Goal: Information Seeking & Learning: Learn about a topic

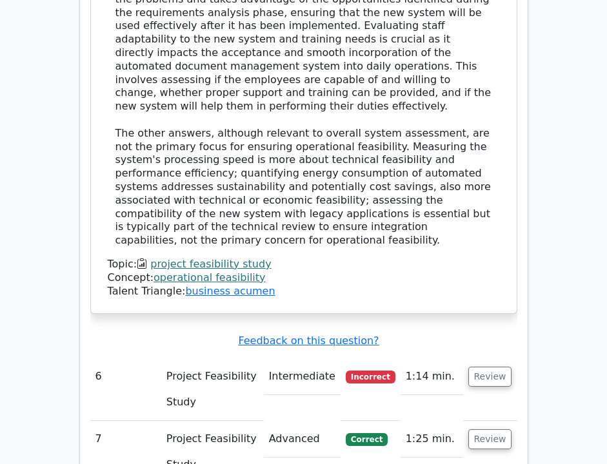
scroll to position [4556, 0]
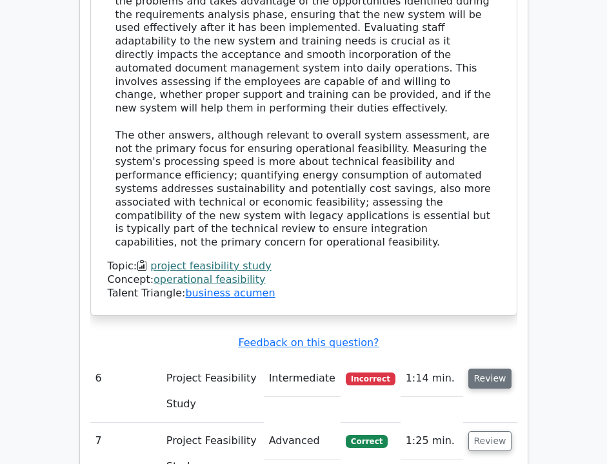
click at [504, 369] on button "Review" at bounding box center [490, 379] width 44 height 20
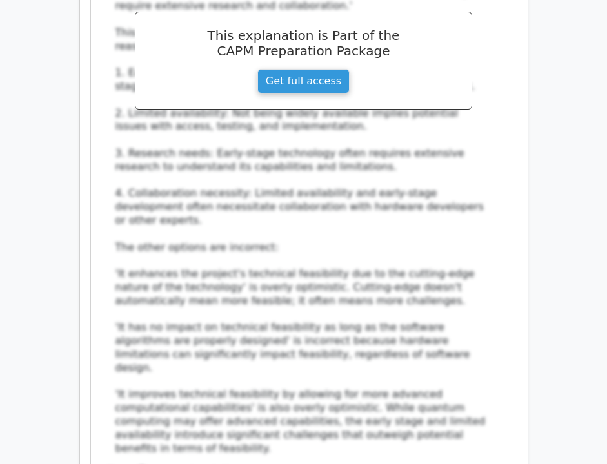
scroll to position [5358, 0]
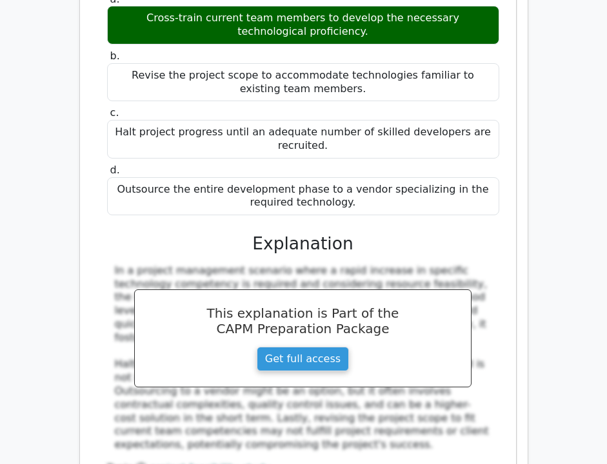
scroll to position [6107, 0]
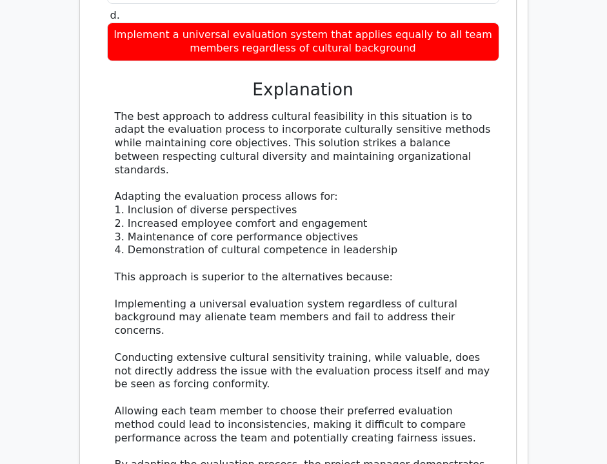
scroll to position [7024, 0]
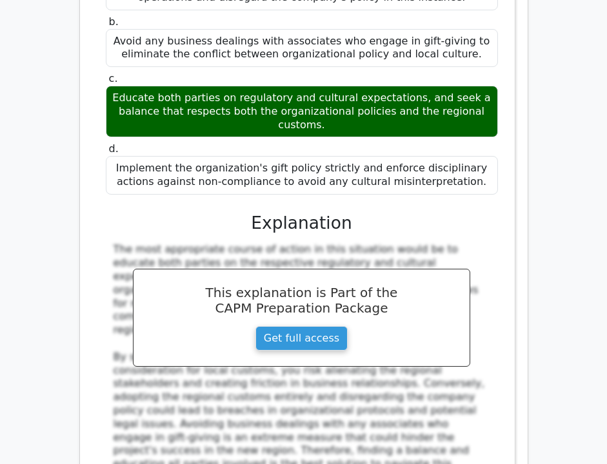
scroll to position [7869, 0]
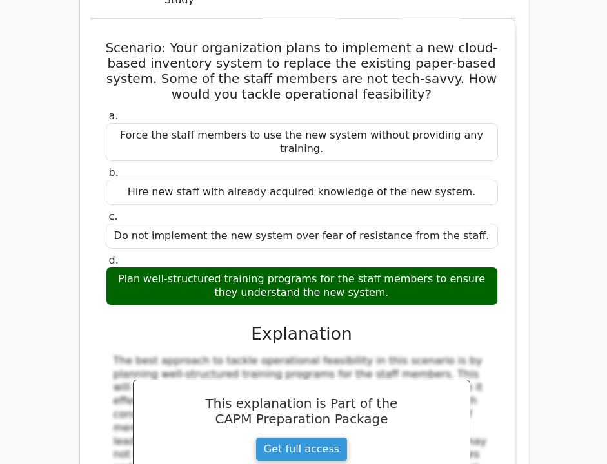
scroll to position [8518, 0]
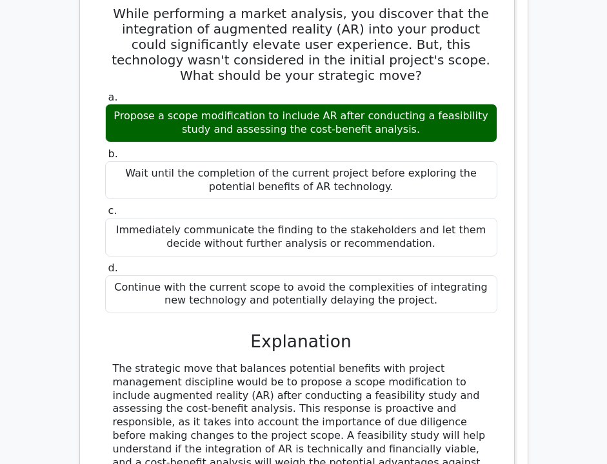
scroll to position [9208, 0]
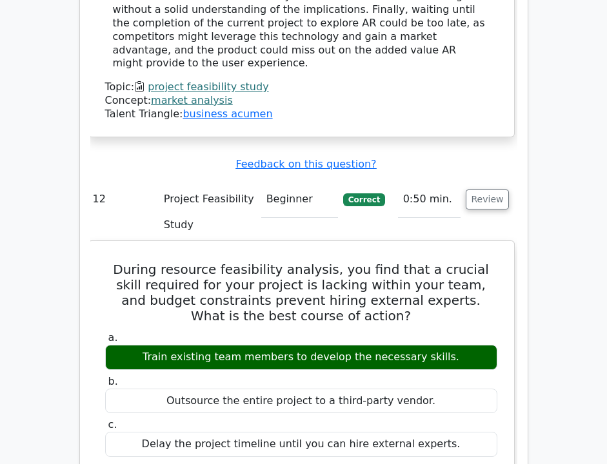
scroll to position [9762, 0]
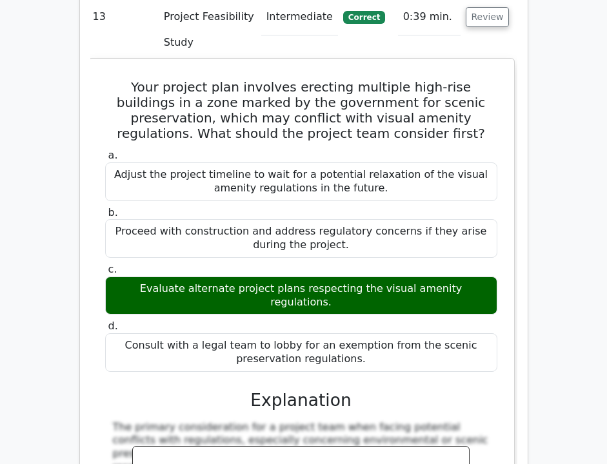
scroll to position [10624, 0]
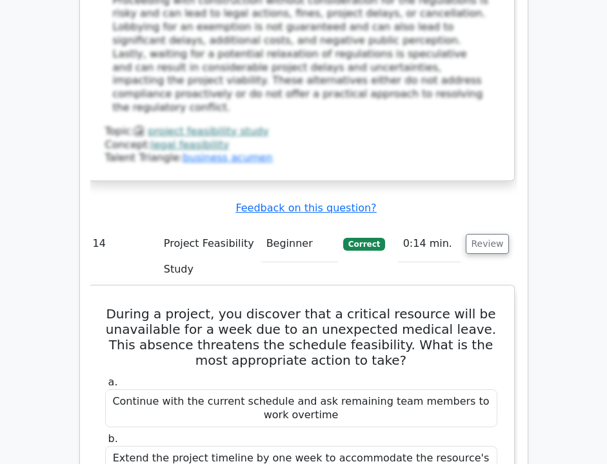
scroll to position [11420, 0]
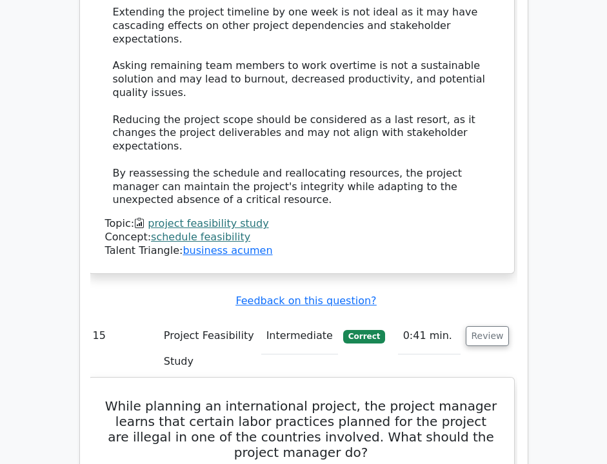
scroll to position [11955, 0]
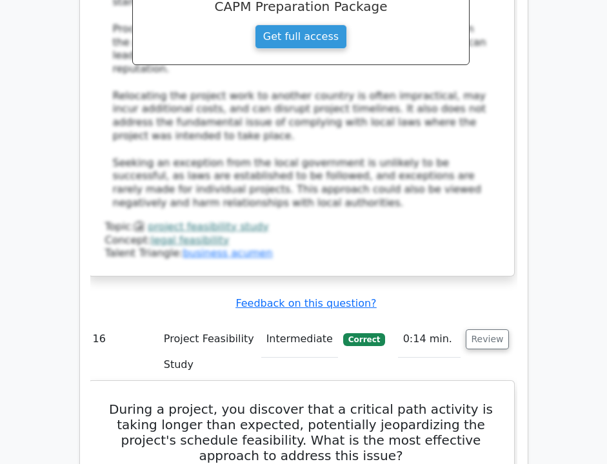
scroll to position [12759, 0]
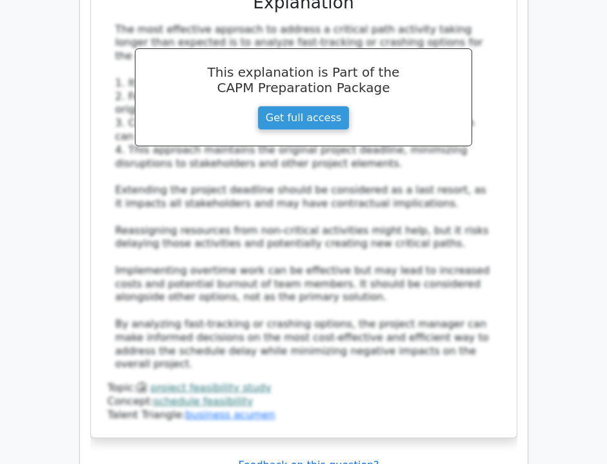
scroll to position [13447, 0]
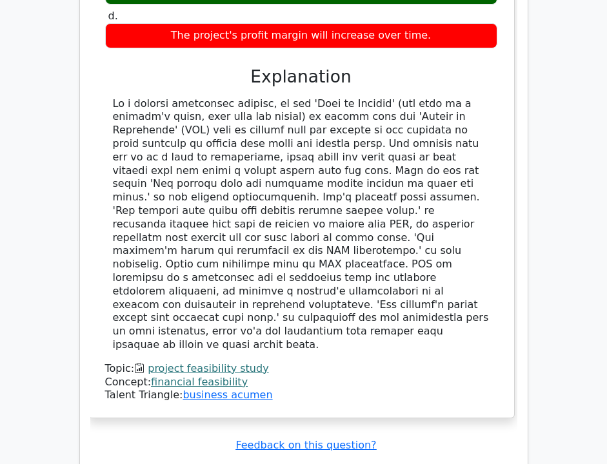
scroll to position [14322, 0]
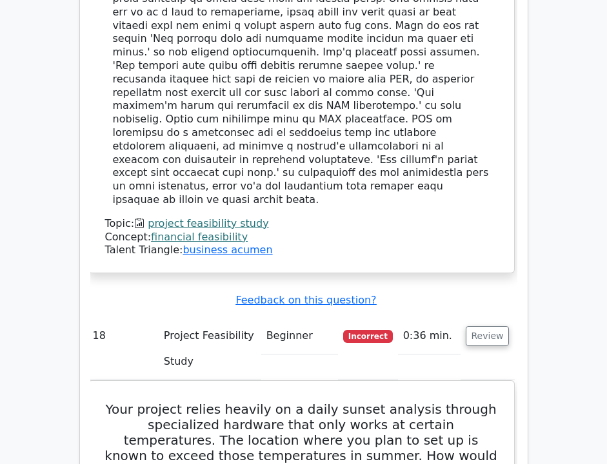
scroll to position [14343, 0]
copy div "When assessing the operational feasibility of a proposed project, what should t…"
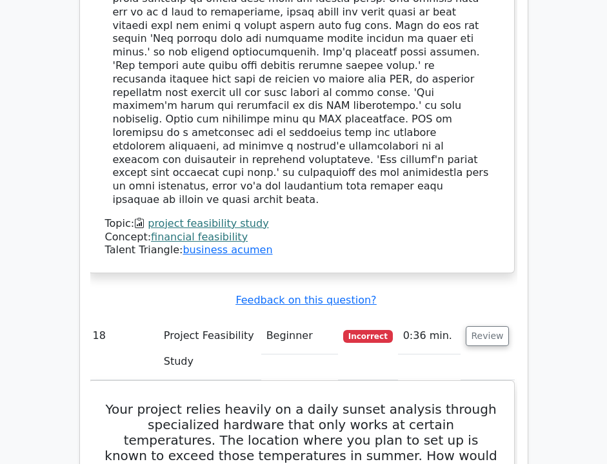
copy div "Evaluating if the project aligns with the company's strategic objectives."
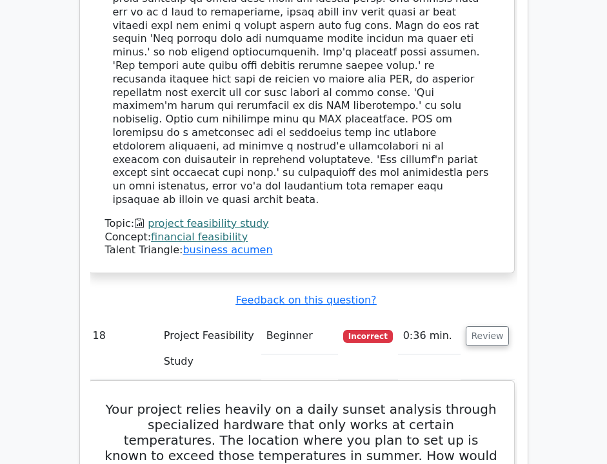
copy div "Determining whether existing operational processes can support the project's re…"
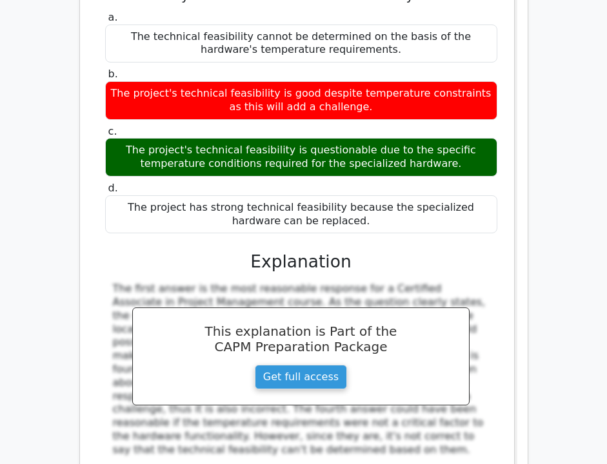
scroll to position [14804, 0]
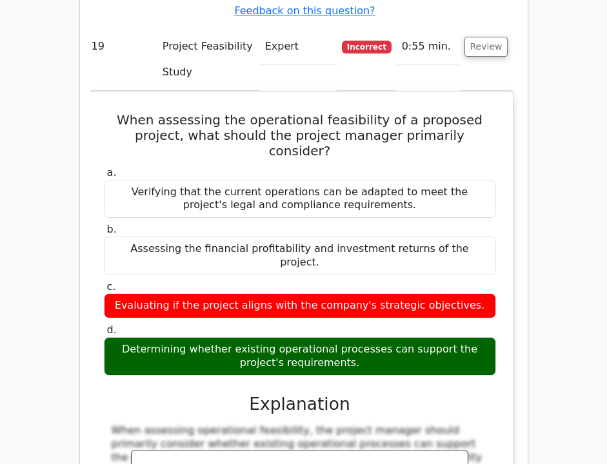
scroll to position [15386, 0]
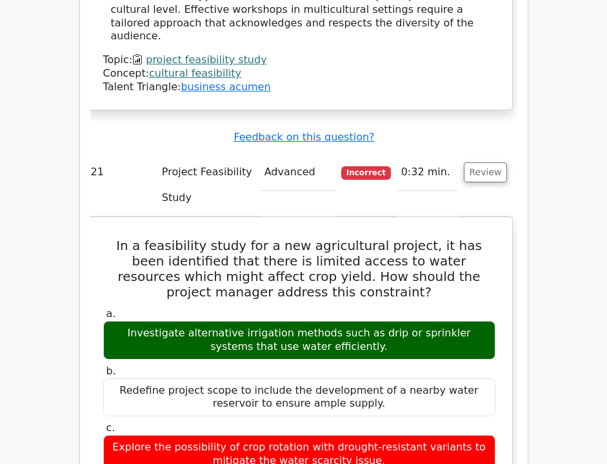
scroll to position [16611, 0]
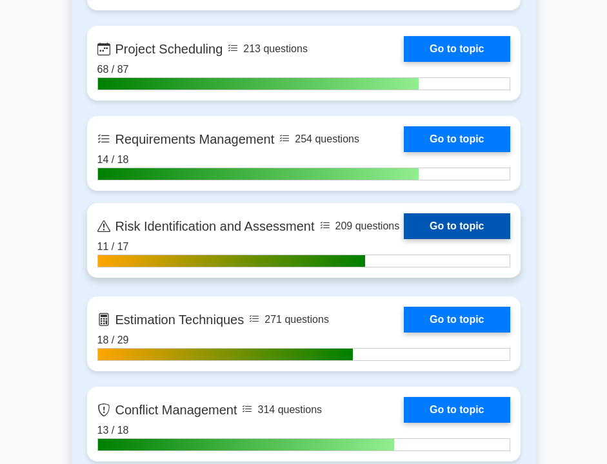
scroll to position [2385, 0]
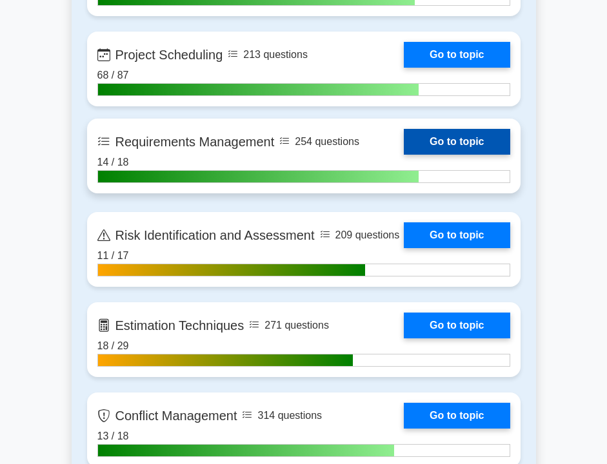
click at [435, 135] on link "Go to topic" at bounding box center [457, 142] width 106 height 26
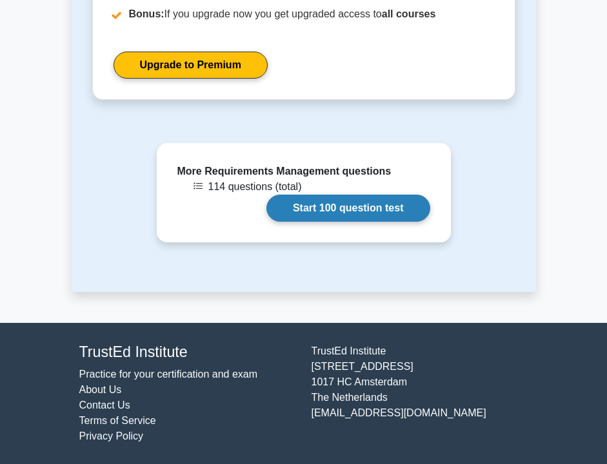
scroll to position [1152, 0]
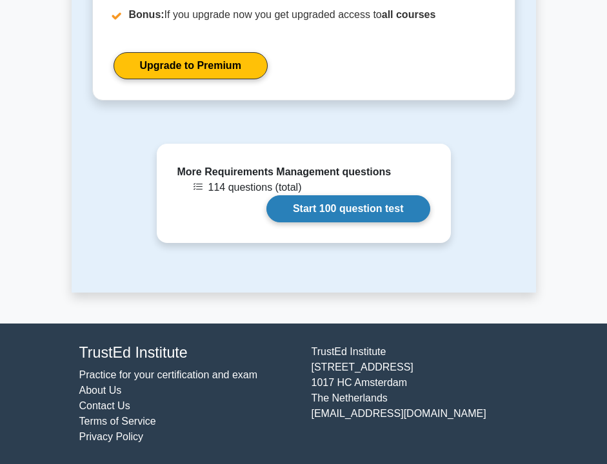
click at [363, 211] on link "Start 100 question test" at bounding box center [348, 208] width 164 height 27
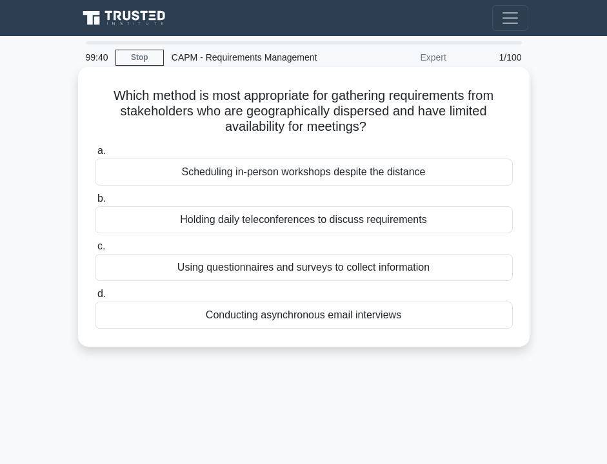
click at [304, 275] on div "Using questionnaires and surveys to collect information" at bounding box center [304, 267] width 418 height 27
click at [95, 251] on input "c. Using questionnaires and surveys to collect information" at bounding box center [95, 247] width 0 height 8
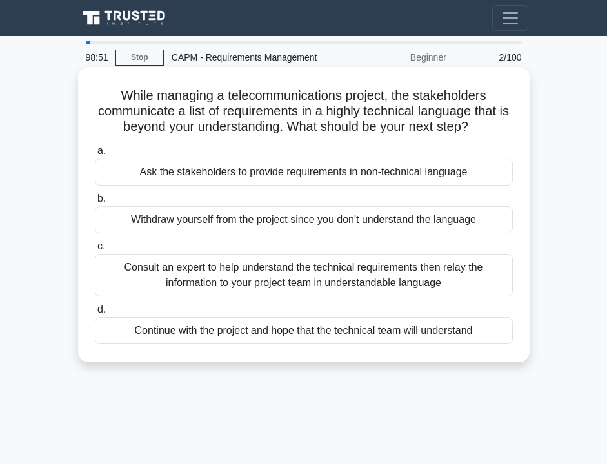
click at [246, 172] on div "Ask the stakeholders to provide requirements in non-technical language" at bounding box center [304, 172] width 418 height 27
click at [95, 155] on input "a. Ask the stakeholders to provide requirements in non-technical language" at bounding box center [95, 151] width 0 height 8
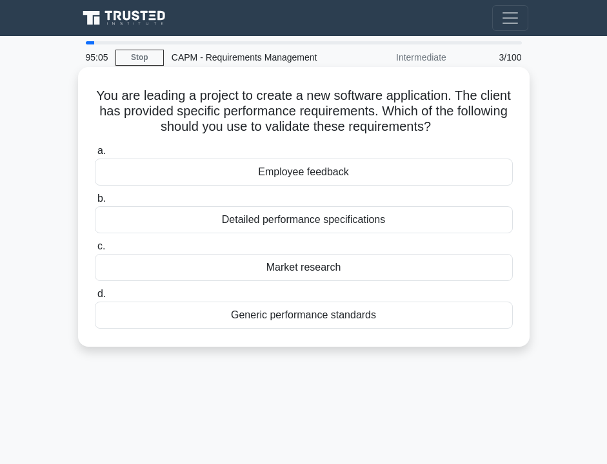
click at [252, 219] on div "Detailed performance specifications" at bounding box center [304, 219] width 418 height 27
click at [95, 203] on input "b. Detailed performance specifications" at bounding box center [95, 199] width 0 height 8
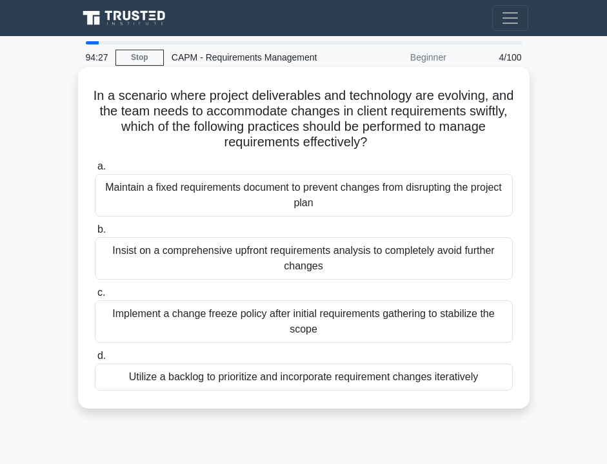
click at [230, 388] on div "Utilize a backlog to prioritize and incorporate requirement changes iteratively" at bounding box center [304, 377] width 418 height 27
click at [95, 361] on input "d. Utilize a backlog to prioritize and incorporate requirement changes iterativ…" at bounding box center [95, 356] width 0 height 8
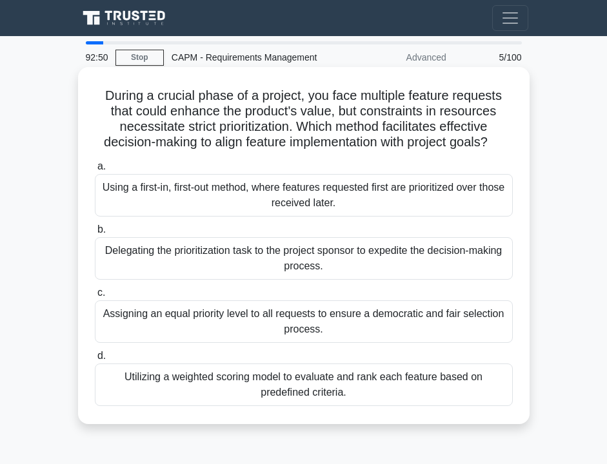
click at [161, 386] on div "Utilizing a weighted scoring model to evaluate and rank each feature based on p…" at bounding box center [304, 385] width 418 height 43
click at [95, 361] on input "d. Utilizing a weighted scoring model to evaluate and rank each feature based o…" at bounding box center [95, 356] width 0 height 8
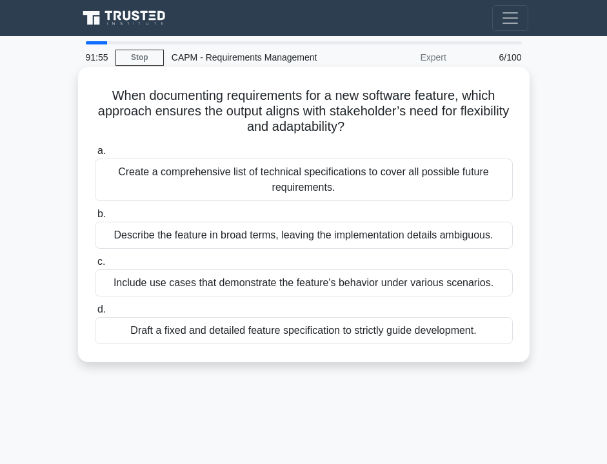
click at [132, 186] on div "Create a comprehensive list of technical specifications to cover all possible f…" at bounding box center [304, 180] width 418 height 43
click at [95, 155] on input "a. Create a comprehensive list of technical specifications to cover all possibl…" at bounding box center [95, 151] width 0 height 8
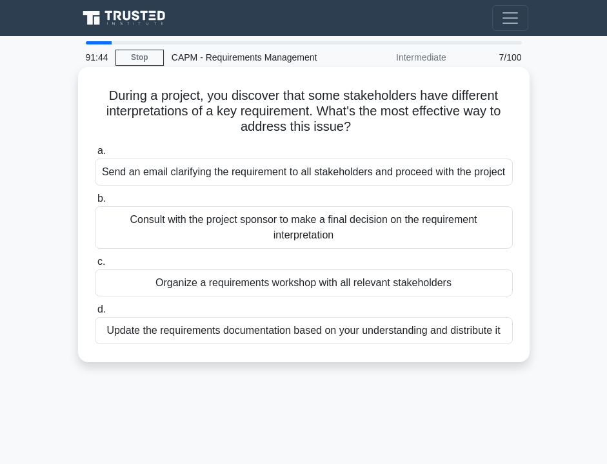
click at [126, 276] on div "Organize a requirements workshop with all relevant stakeholders" at bounding box center [304, 283] width 418 height 27
click at [95, 266] on input "c. Organize a requirements workshop with all relevant stakeholders" at bounding box center [95, 262] width 0 height 8
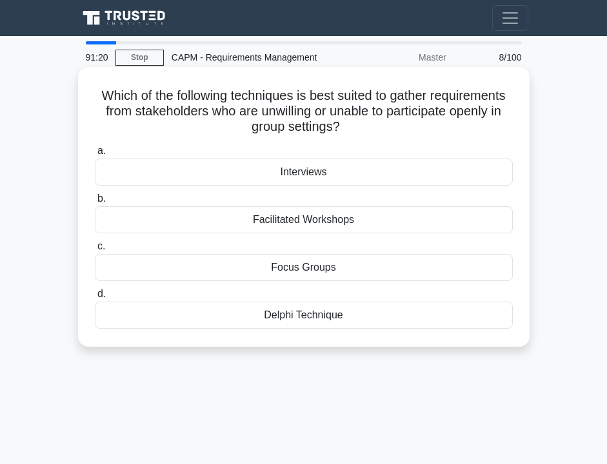
click at [225, 321] on div "Delphi Technique" at bounding box center [304, 315] width 418 height 27
click at [95, 299] on input "d. Delphi Technique" at bounding box center [95, 294] width 0 height 8
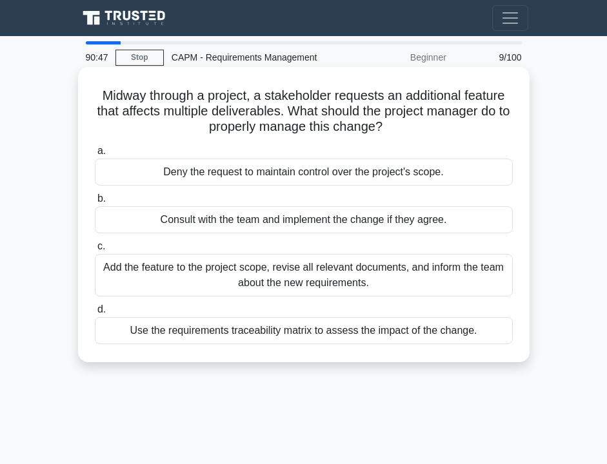
click at [235, 333] on div "Use the requirements traceability matrix to assess the impact of the change." at bounding box center [304, 330] width 418 height 27
click at [95, 314] on input "d. Use the requirements traceability matrix to assess the impact of the change." at bounding box center [95, 310] width 0 height 8
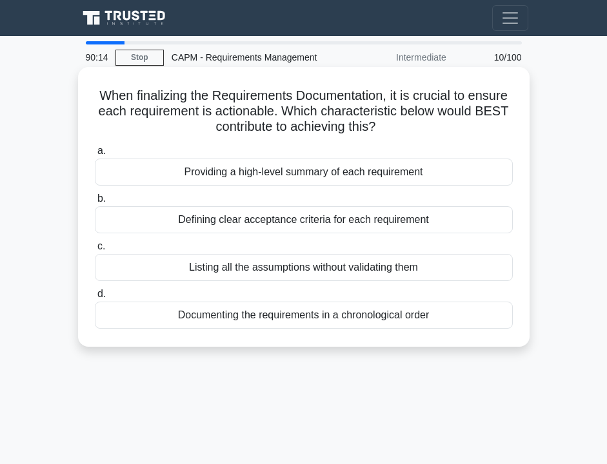
click at [224, 229] on div "Defining clear acceptance criteria for each requirement" at bounding box center [304, 219] width 418 height 27
click at [95, 203] on input "b. Defining clear acceptance criteria for each requirement" at bounding box center [95, 199] width 0 height 8
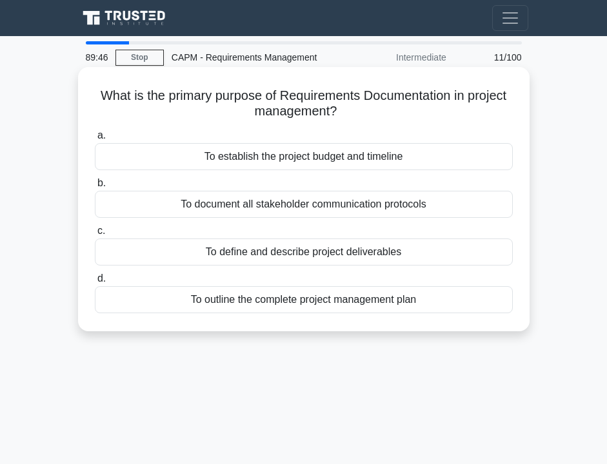
click at [330, 253] on div "To define and describe project deliverables" at bounding box center [304, 252] width 418 height 27
click at [95, 235] on input "c. To define and describe project deliverables" at bounding box center [95, 231] width 0 height 8
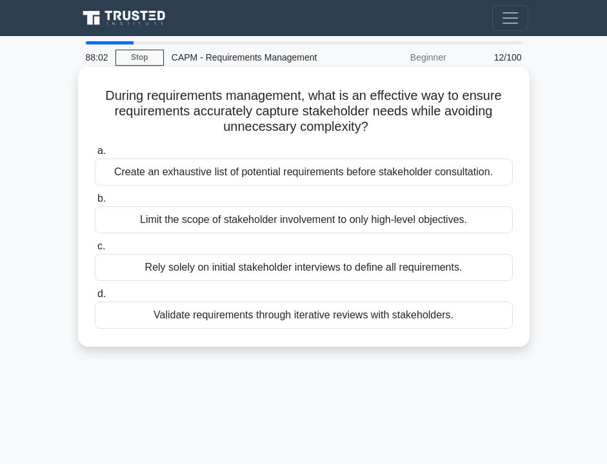
click at [277, 168] on div "Create an exhaustive list of potential requirements before stakeholder consulta…" at bounding box center [304, 172] width 418 height 27
click at [95, 155] on input "a. Create an exhaustive list of potential requirements before stakeholder consu…" at bounding box center [95, 151] width 0 height 8
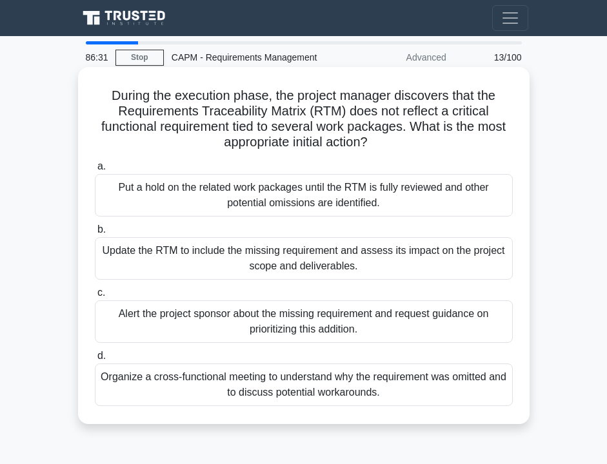
click at [258, 257] on div "Update the RTM to include the missing requirement and assess its impact on the …" at bounding box center [304, 258] width 418 height 43
click at [95, 234] on input "b. Update the RTM to include the missing requirement and assess its impact on t…" at bounding box center [95, 230] width 0 height 8
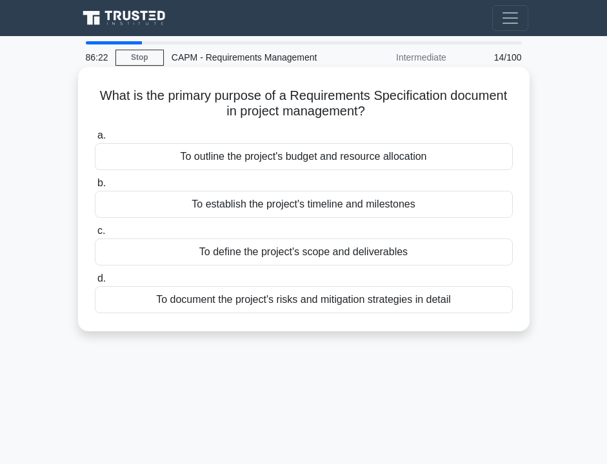
click at [237, 250] on div "To define the project's scope and deliverables" at bounding box center [304, 252] width 418 height 27
click at [95, 235] on input "c. To define the project's scope and deliverables" at bounding box center [95, 231] width 0 height 8
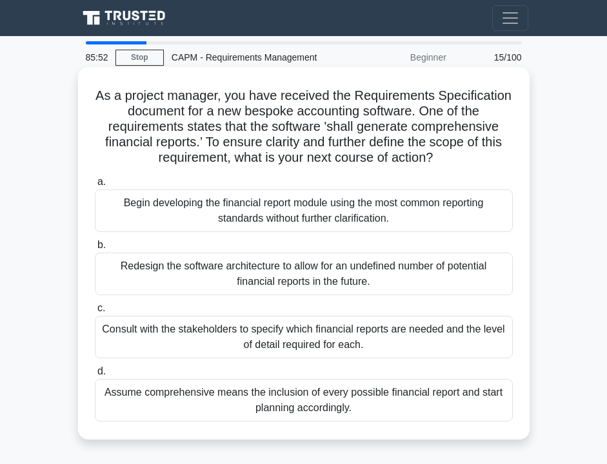
click at [224, 351] on div "Consult with the stakeholders to specify which financial reports are needed and…" at bounding box center [304, 337] width 418 height 43
click at [95, 313] on input "c. Consult with the stakeholders to specify which financial reports are needed …" at bounding box center [95, 308] width 0 height 8
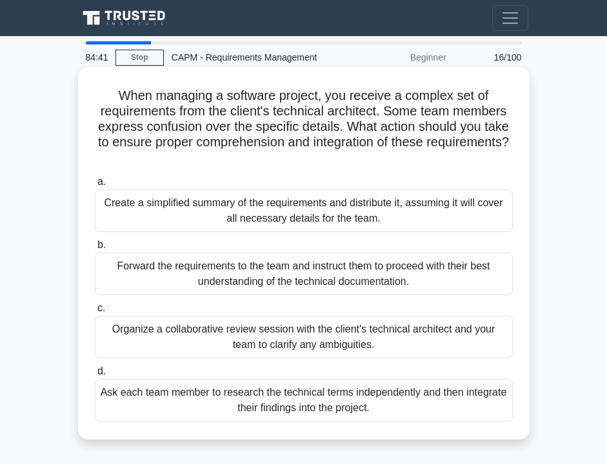
click at [216, 343] on div "Organize a collaborative review session with the client's technical architect a…" at bounding box center [304, 337] width 418 height 43
click at [95, 313] on input "c. Organize a collaborative review session with the client's technical architec…" at bounding box center [95, 308] width 0 height 8
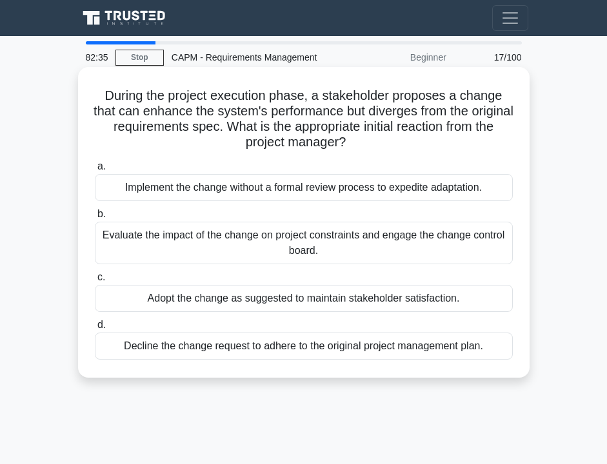
click at [205, 244] on div "Evaluate the impact of the change on project constraints and engage the change …" at bounding box center [304, 243] width 418 height 43
click at [95, 219] on input "b. Evaluate the impact of the change on project constraints and engage the chan…" at bounding box center [95, 214] width 0 height 8
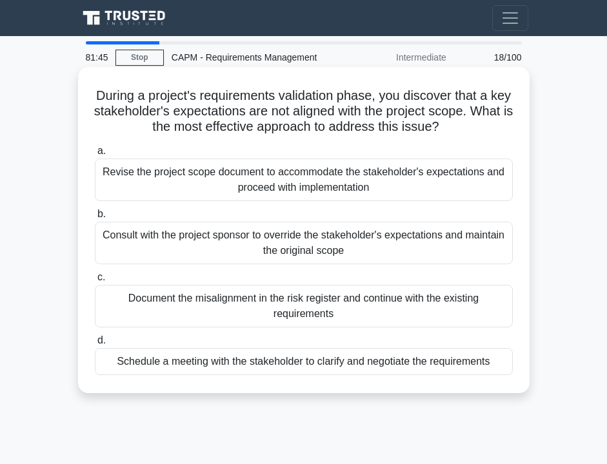
click at [256, 368] on div "Schedule a meeting with the stakeholder to clarify and negotiate the requiremen…" at bounding box center [304, 361] width 418 height 27
click at [95, 345] on input "d. Schedule a meeting with the stakeholder to clarify and negotiate the require…" at bounding box center [95, 341] width 0 height 8
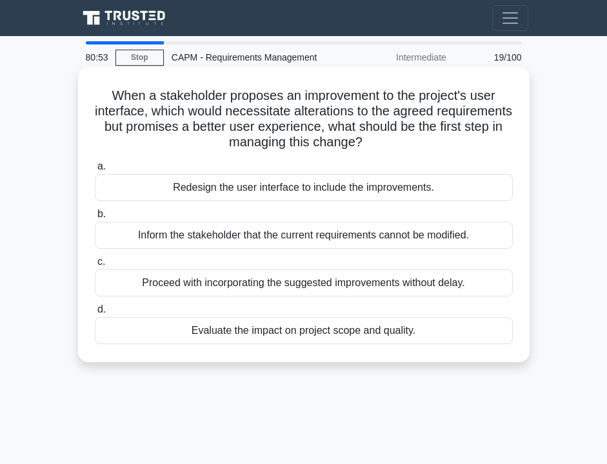
click at [188, 324] on div "Evaluate the impact on project scope and quality." at bounding box center [304, 330] width 418 height 27
click at [95, 314] on input "d. Evaluate the impact on project scope and quality." at bounding box center [95, 310] width 0 height 8
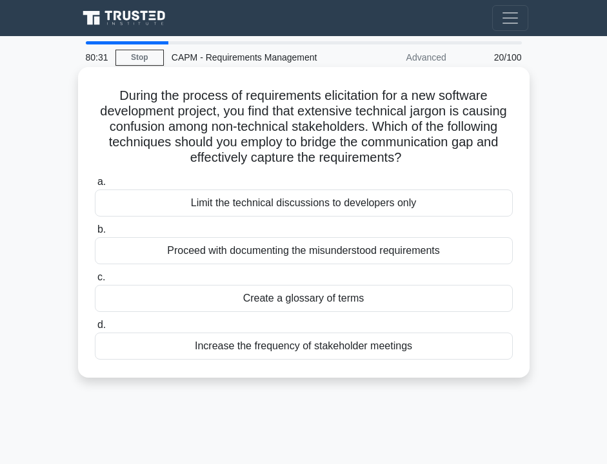
click at [200, 304] on div "Create a glossary of terms" at bounding box center [304, 298] width 418 height 27
click at [95, 282] on input "c. Create a glossary of terms" at bounding box center [95, 277] width 0 height 8
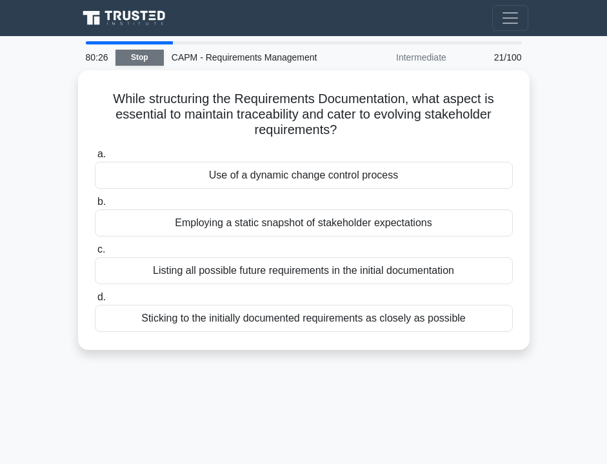
click at [155, 60] on link "Stop" at bounding box center [139, 58] width 48 height 16
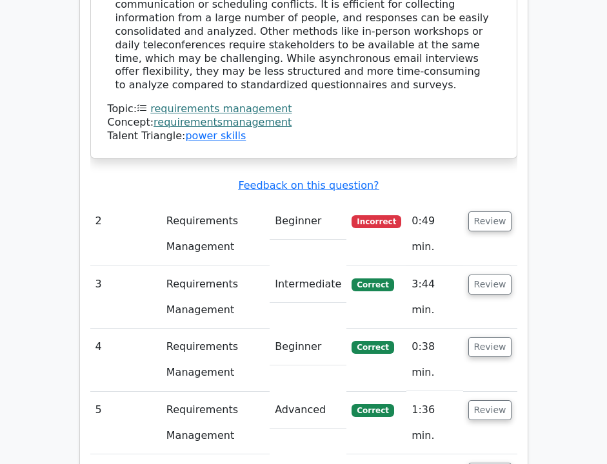
scroll to position [1481, 0]
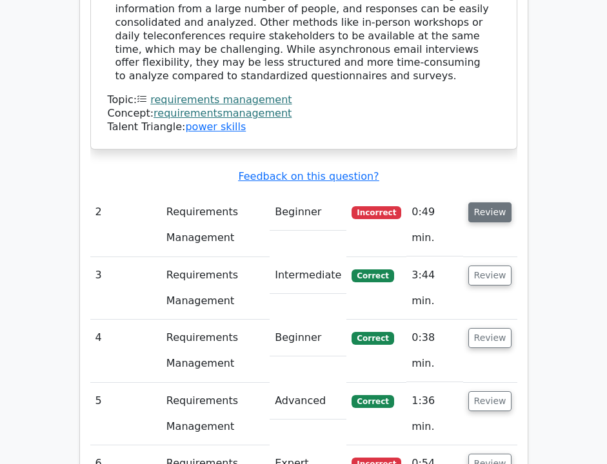
click at [482, 203] on button "Review" at bounding box center [490, 213] width 44 height 20
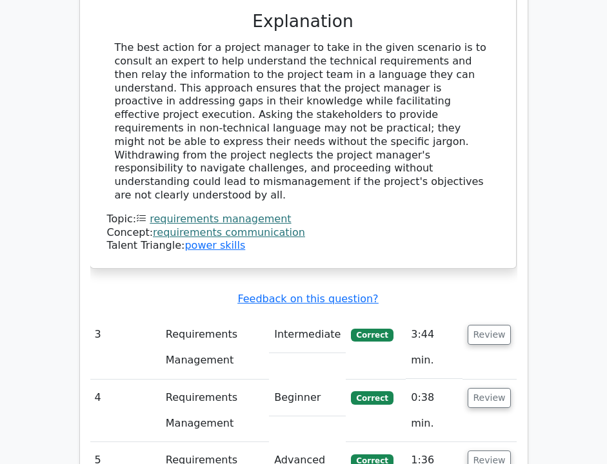
scroll to position [2048, 0]
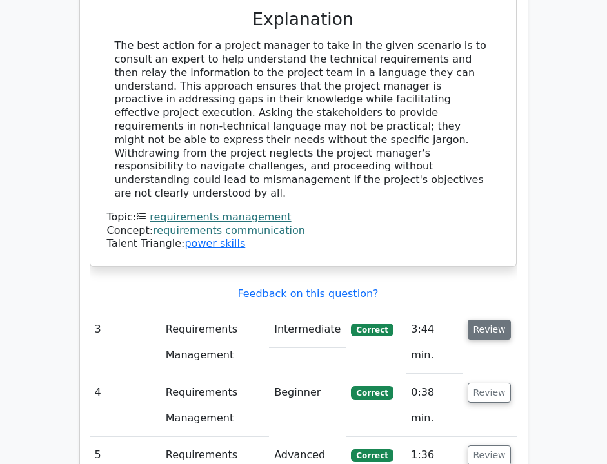
click at [498, 320] on button "Review" at bounding box center [490, 330] width 44 height 20
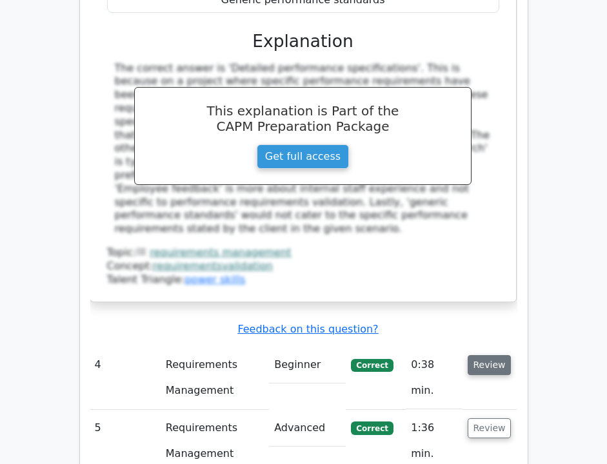
scroll to position [2667, 0]
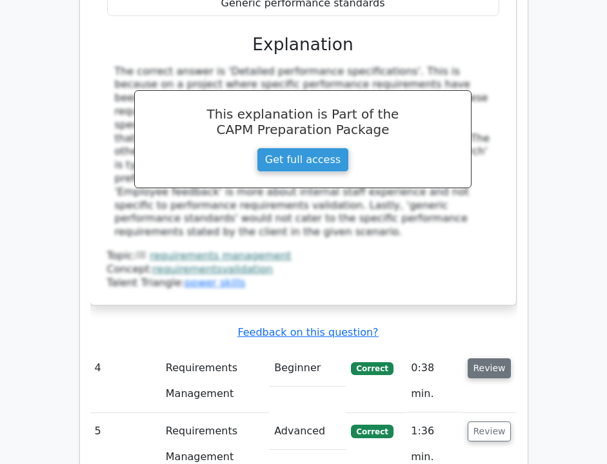
click at [488, 359] on button "Review" at bounding box center [490, 369] width 44 height 20
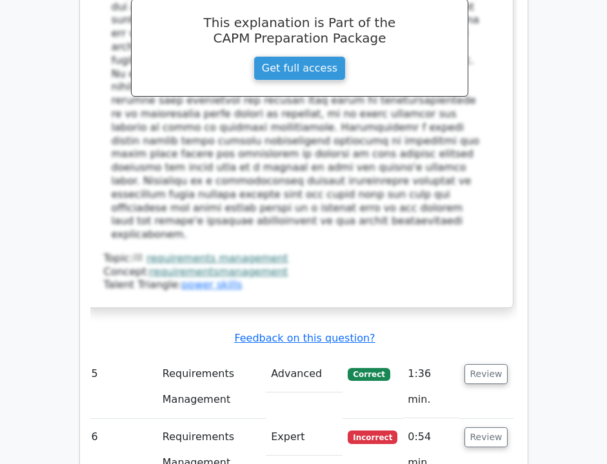
scroll to position [3474, 0]
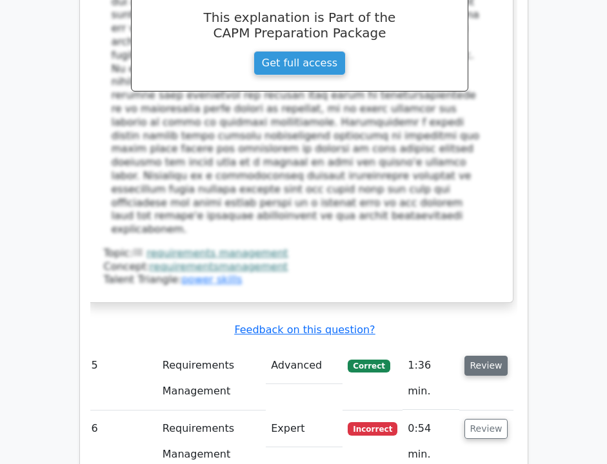
click at [490, 356] on button "Review" at bounding box center [486, 366] width 44 height 20
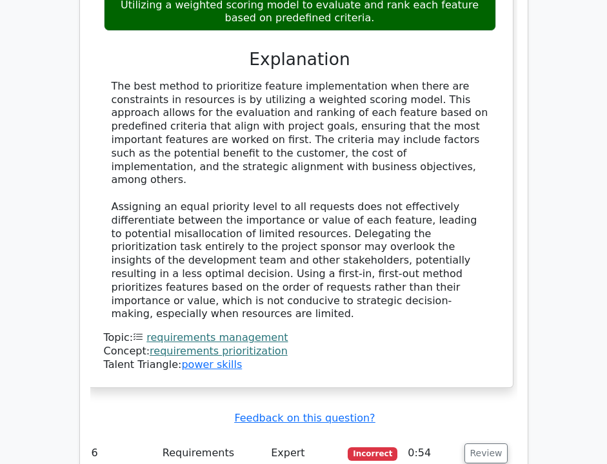
scroll to position [4206, 0]
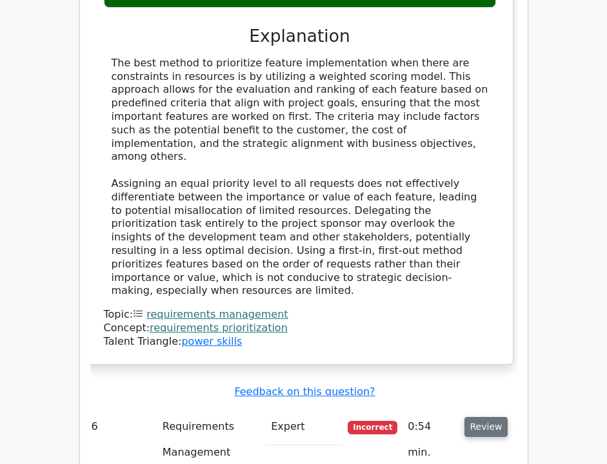
click at [486, 417] on button "Review" at bounding box center [486, 427] width 44 height 20
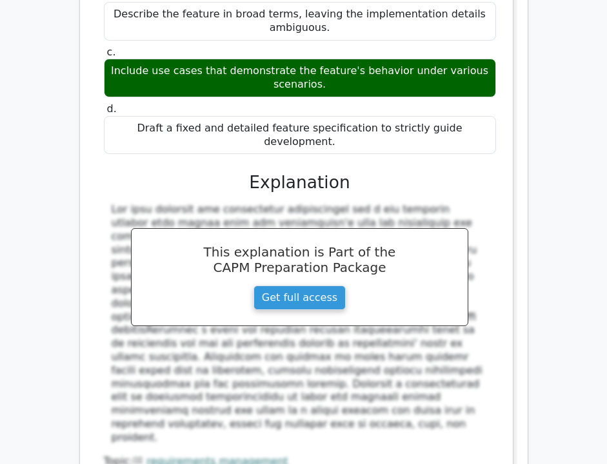
scroll to position [4849, 0]
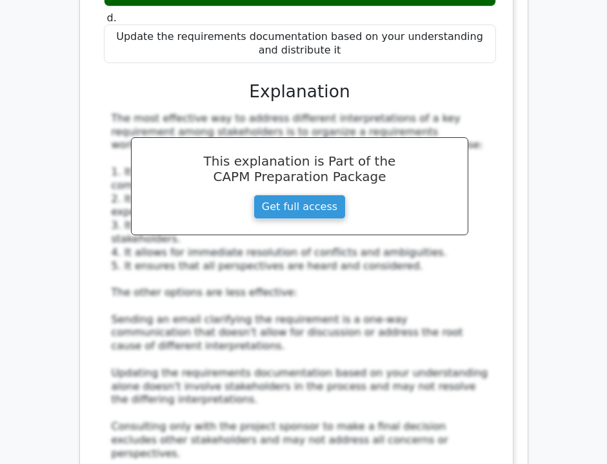
scroll to position [5661, 0]
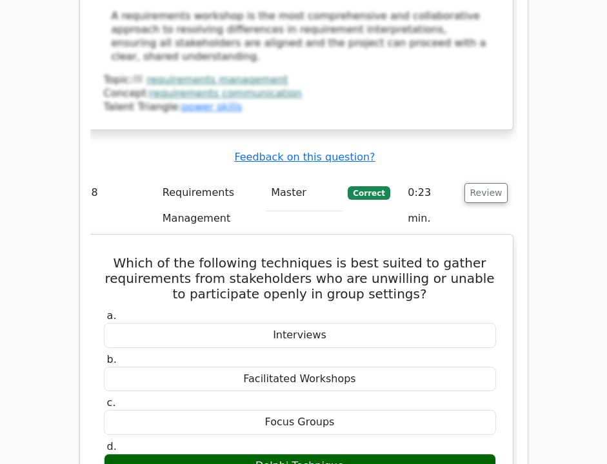
scroll to position [6150, 0]
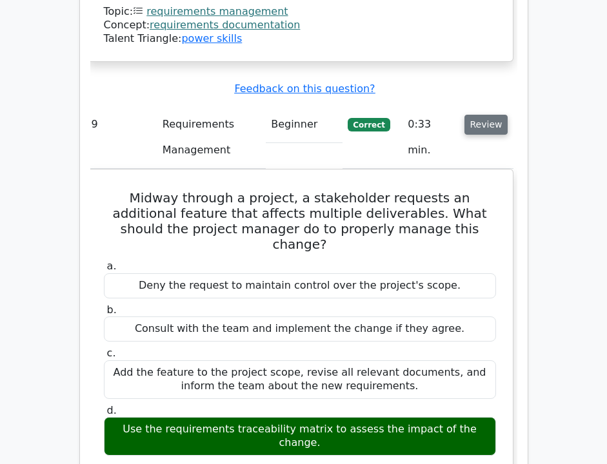
scroll to position [6796, 0]
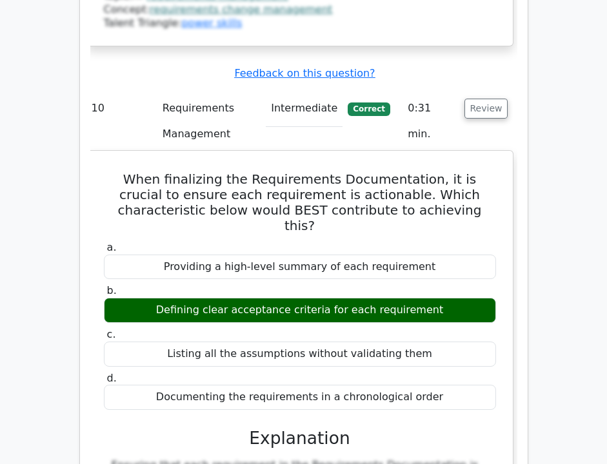
scroll to position [7622, 0]
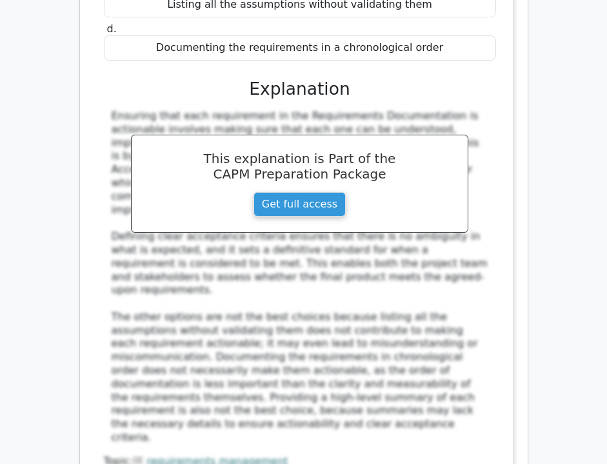
scroll to position [7916, 0]
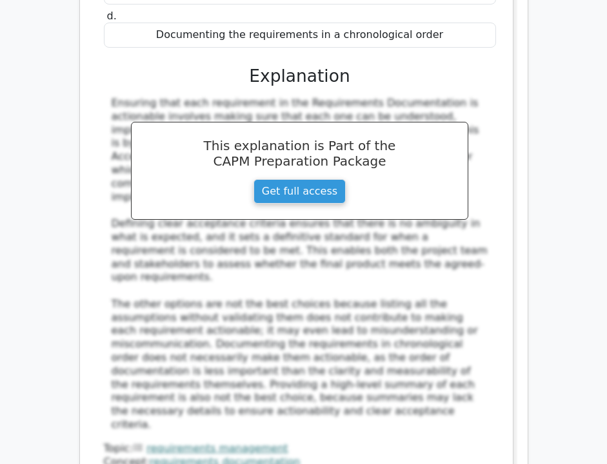
drag, startPoint x: 299, startPoint y: 28, endPoint x: 468, endPoint y: 28, distance: 169.6
copy h5 "Requirements Documentation"
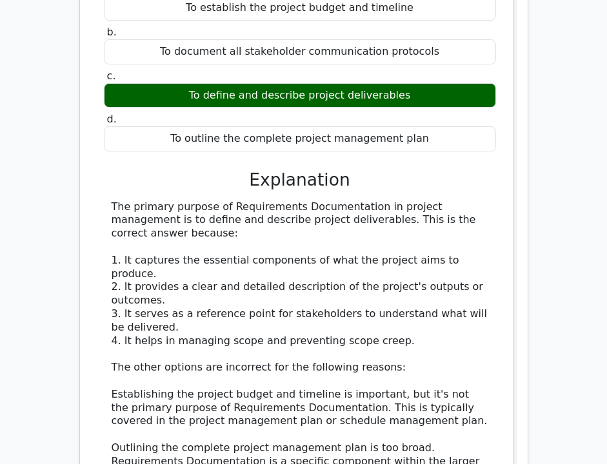
scroll to position [8604, 0]
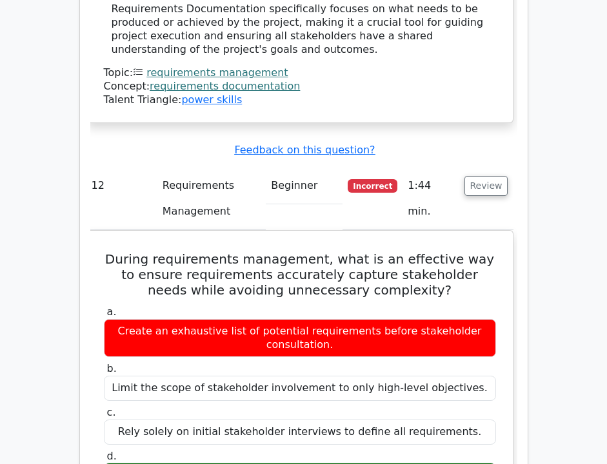
scroll to position [9156, 0]
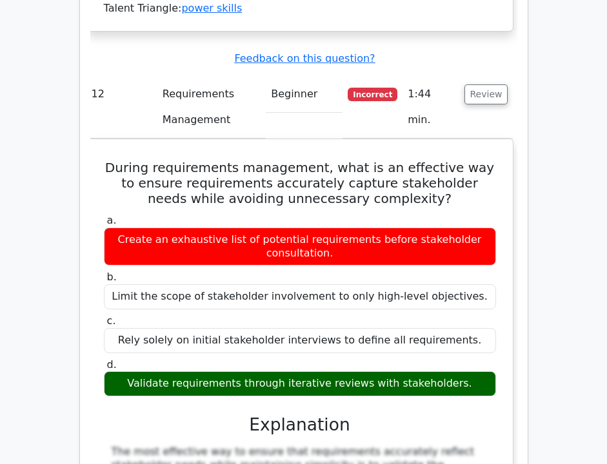
scroll to position [9253, 0]
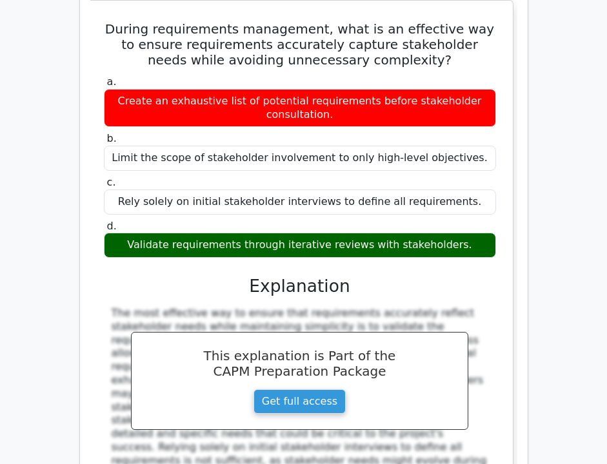
scroll to position [9395, 0]
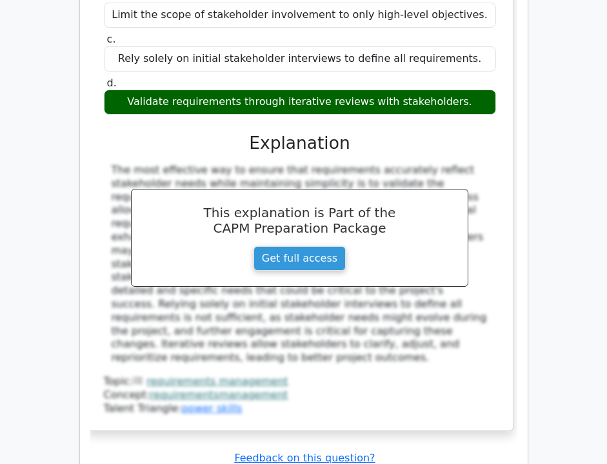
scroll to position [9524, 0]
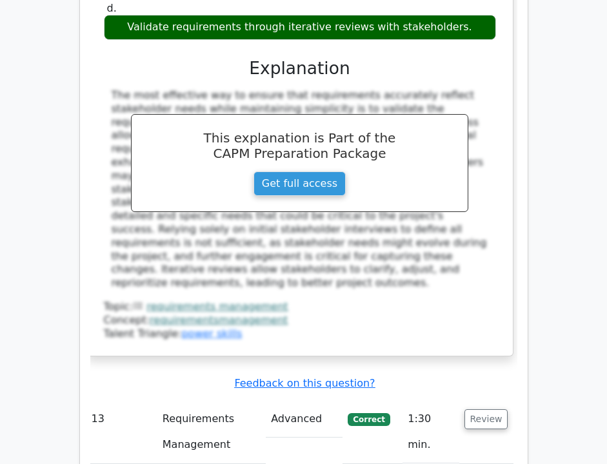
scroll to position [9618, 0]
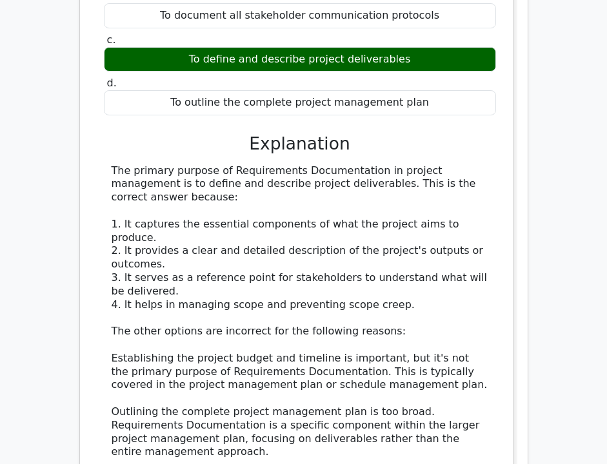
scroll to position [8642, 0]
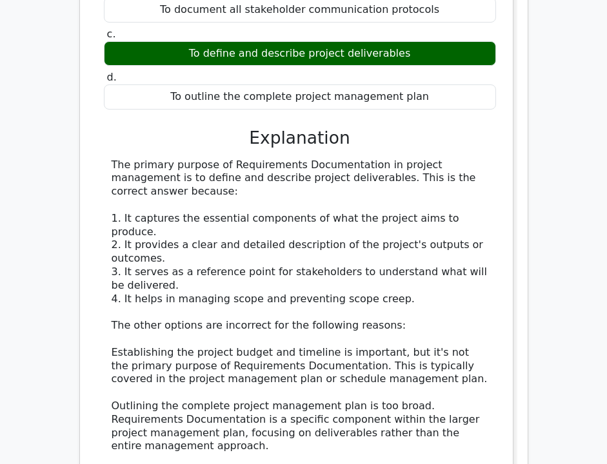
copy div "During requirements management, what is an effective way to ensure requirements…"
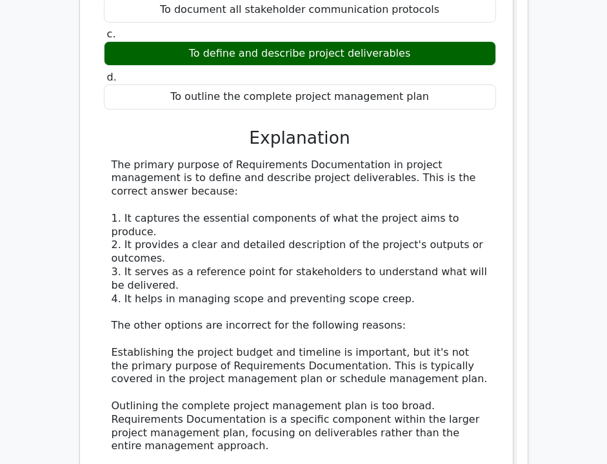
copy div "Create an exhaustive list of potential requirements before stakeholder consulta…"
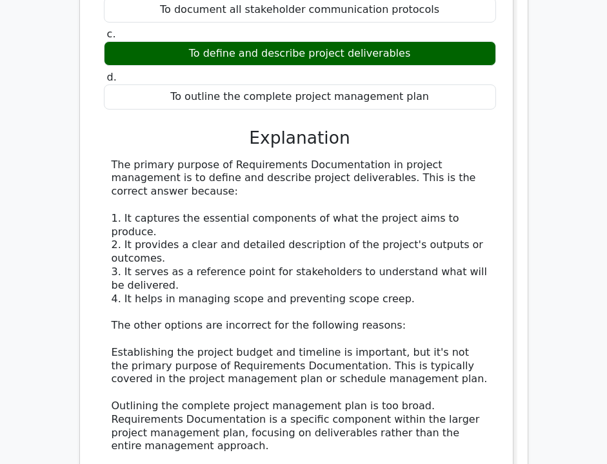
copy div "Validate requirements through iterative reviews with stakeholders."
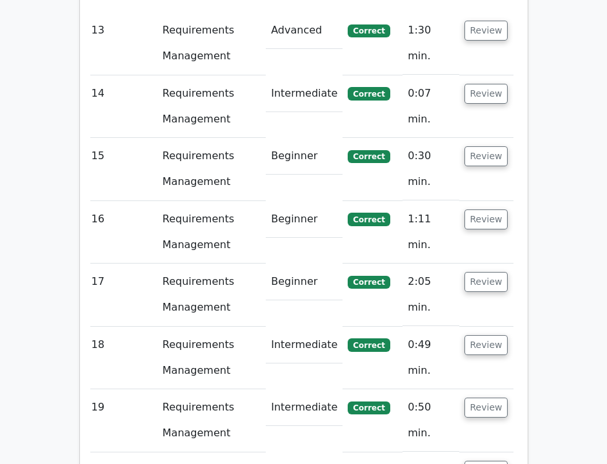
scroll to position [10000, 0]
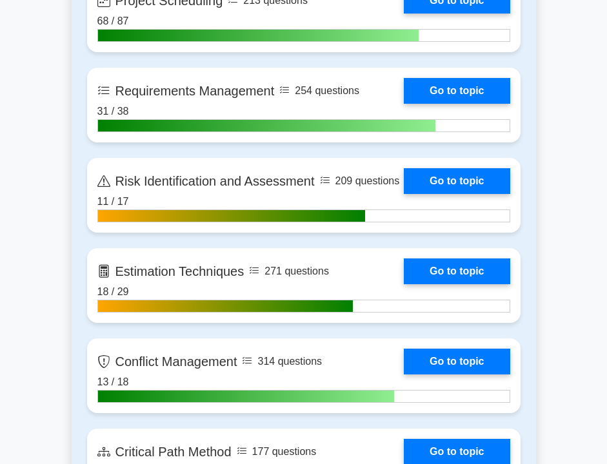
scroll to position [2449, 0]
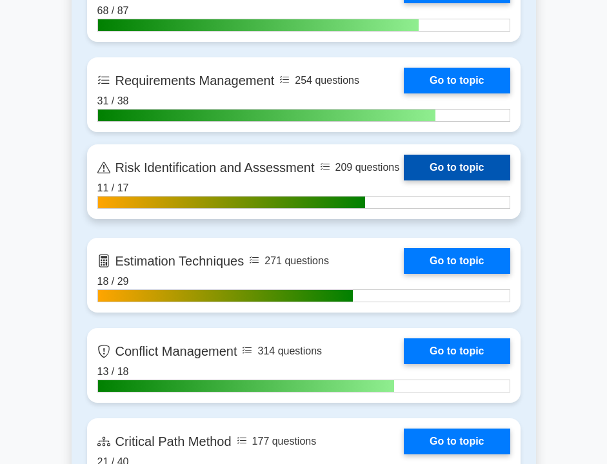
click at [426, 172] on link "Go to topic" at bounding box center [457, 168] width 106 height 26
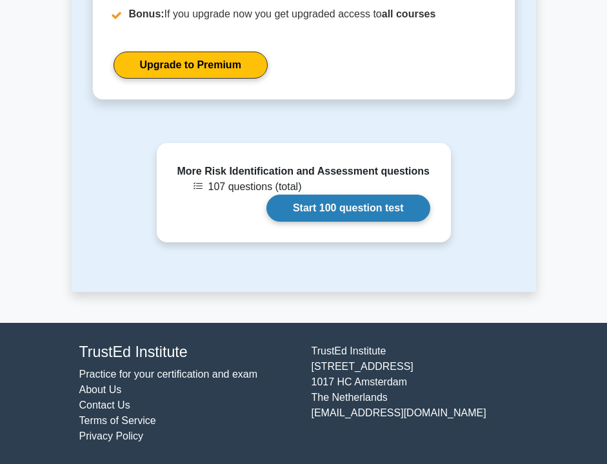
scroll to position [1167, 0]
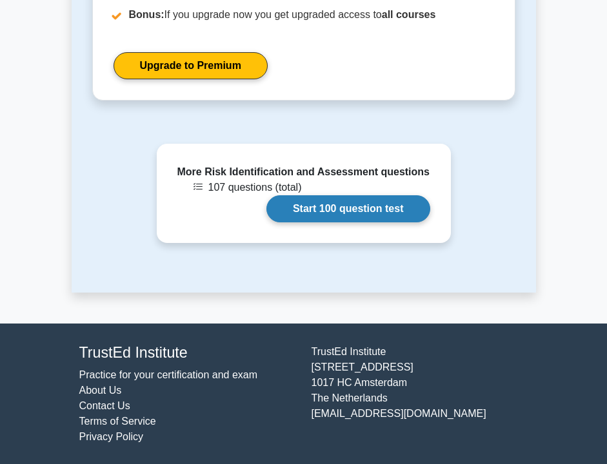
click at [311, 221] on link "Start 100 question test" at bounding box center [348, 208] width 164 height 27
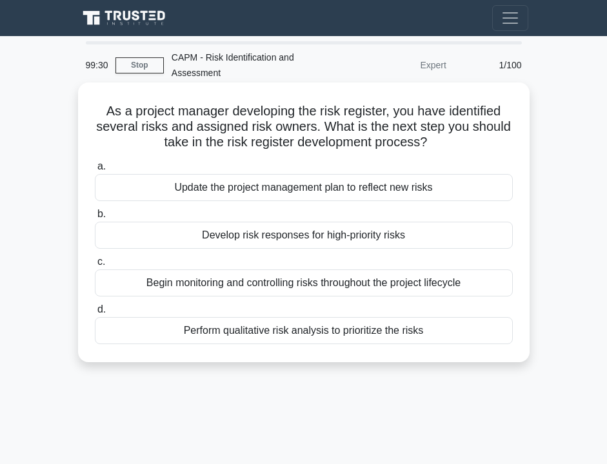
click at [217, 337] on div "Perform qualitative risk analysis to prioritize the risks" at bounding box center [304, 330] width 418 height 27
click at [95, 314] on input "d. Perform qualitative risk analysis to prioritize the risks" at bounding box center [95, 310] width 0 height 8
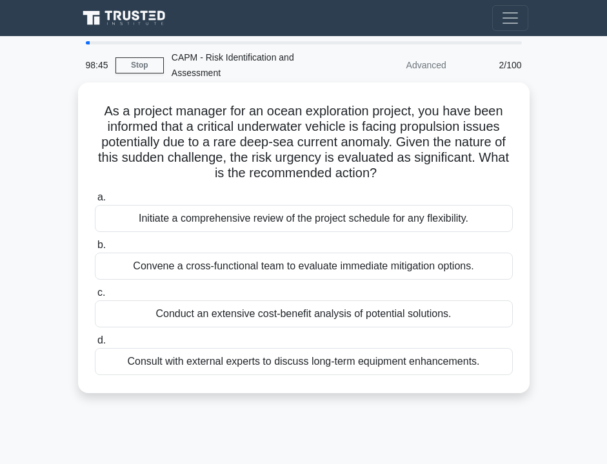
click at [172, 264] on div "Convene a cross-functional team to evaluate immediate mitigation options." at bounding box center [304, 266] width 418 height 27
click at [95, 250] on input "b. Convene a cross-functional team to evaluate immediate mitigation options." at bounding box center [95, 245] width 0 height 8
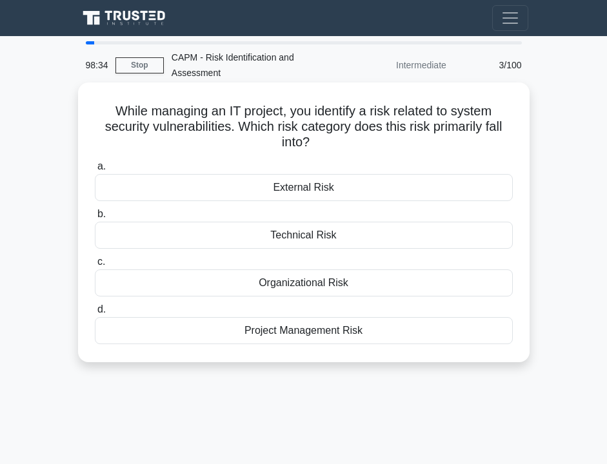
click at [201, 235] on div "Technical Risk" at bounding box center [304, 235] width 418 height 27
click at [95, 219] on input "b. Technical Risk" at bounding box center [95, 214] width 0 height 8
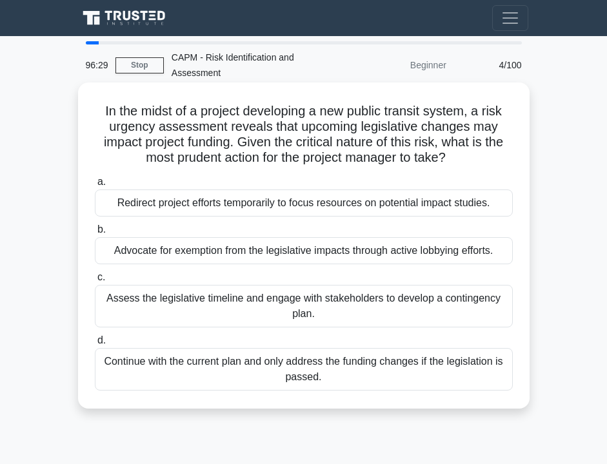
click at [224, 307] on div "Assess the legislative timeline and engage with stakeholders to develop a conti…" at bounding box center [304, 306] width 418 height 43
click at [95, 282] on input "c. Assess the legislative timeline and engage with stakeholders to develop a co…" at bounding box center [95, 277] width 0 height 8
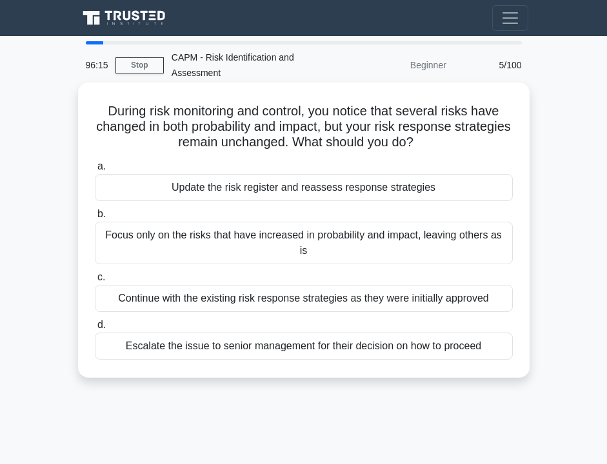
click at [167, 192] on div "Update the risk register and reassess response strategies" at bounding box center [304, 187] width 418 height 27
click at [95, 171] on input "a. Update the risk register and reassess response strategies" at bounding box center [95, 167] width 0 height 8
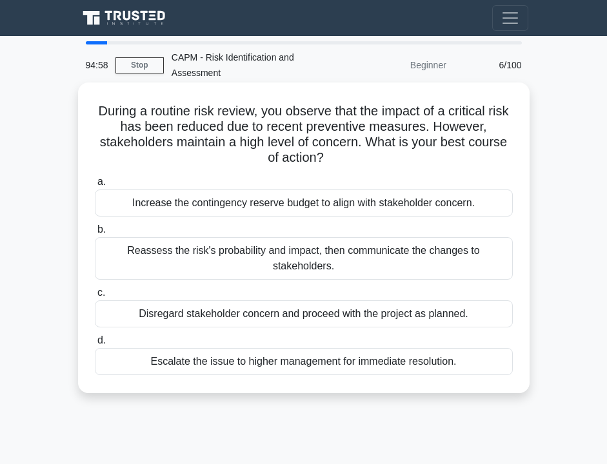
click at [165, 267] on div "Reassess the risk's probability and impact, then communicate the changes to sta…" at bounding box center [304, 258] width 418 height 43
click at [95, 234] on input "b. Reassess the risk's probability and impact, then communicate the changes to …" at bounding box center [95, 230] width 0 height 8
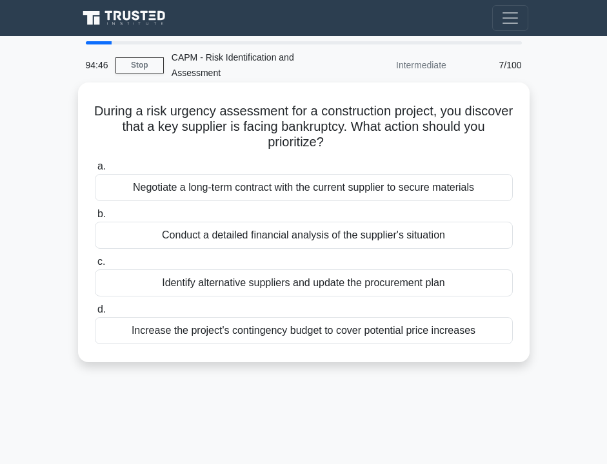
click at [206, 279] on div "Identify alternative suppliers and update the procurement plan" at bounding box center [304, 283] width 418 height 27
click at [95, 266] on input "c. Identify alternative suppliers and update the procurement plan" at bounding box center [95, 262] width 0 height 8
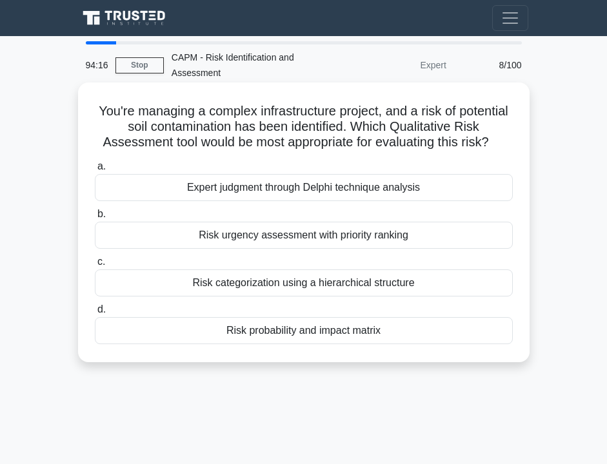
click at [275, 333] on div "Risk probability and impact matrix" at bounding box center [304, 330] width 418 height 27
click at [95, 314] on input "d. Risk probability and impact matrix" at bounding box center [95, 310] width 0 height 8
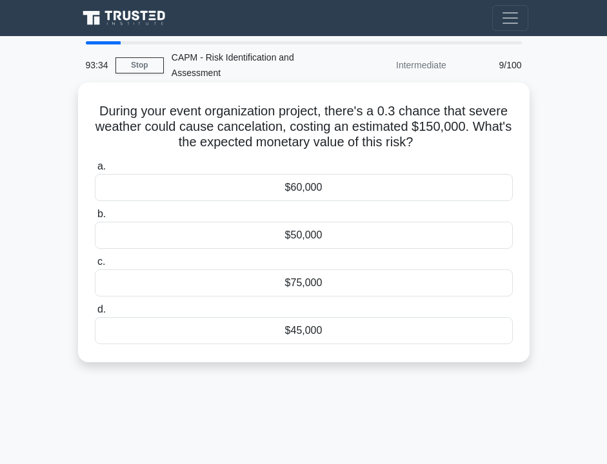
click at [272, 328] on div "$45,000" at bounding box center [304, 330] width 418 height 27
click at [95, 314] on input "d. $45,000" at bounding box center [95, 310] width 0 height 8
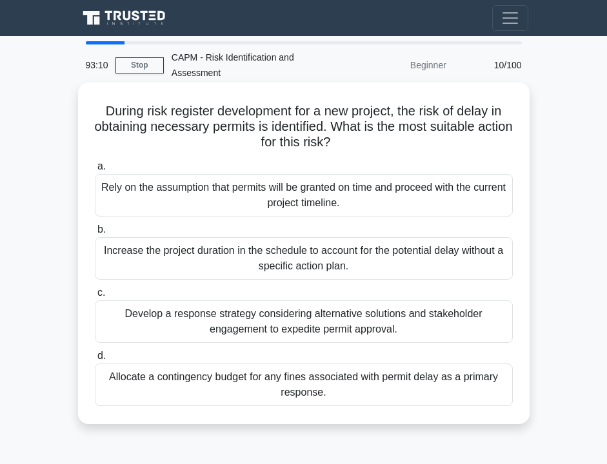
click at [277, 327] on div "Develop a response strategy considering alternative solutions and stakeholder e…" at bounding box center [304, 322] width 418 height 43
click at [95, 297] on input "c. Develop a response strategy considering alternative solutions and stakeholde…" at bounding box center [95, 293] width 0 height 8
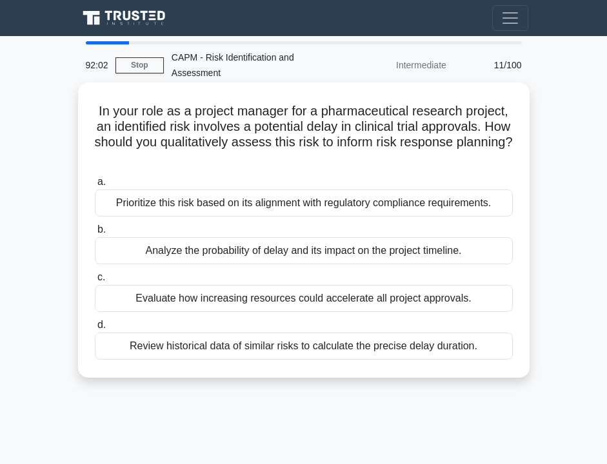
click at [266, 252] on div "Analyze the probability of delay and its impact on the project timeline." at bounding box center [304, 250] width 418 height 27
click at [95, 234] on input "b. Analyze the probability of delay and its impact on the project timeline." at bounding box center [95, 230] width 0 height 8
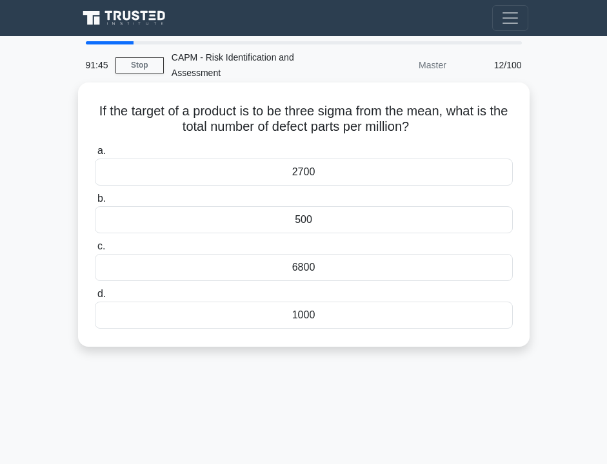
click at [313, 115] on h5 "If the target of a product is to be three sigma from the mean, what is the tota…" at bounding box center [304, 119] width 421 height 32
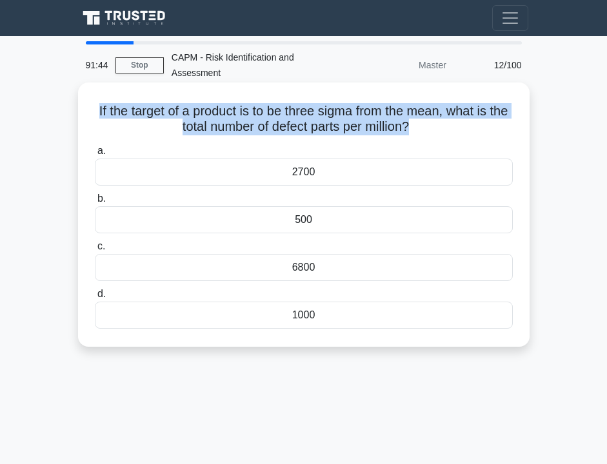
copy div "If the target of a product is to be three sigma from the mean, what is the tota…"
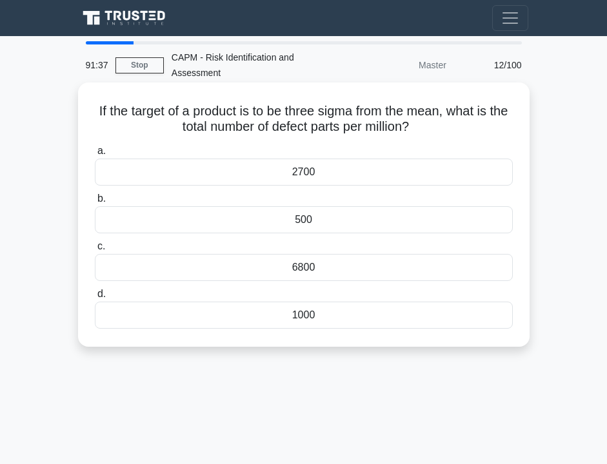
click at [304, 171] on div "2700" at bounding box center [304, 172] width 418 height 27
click at [95, 155] on input "a. 2700" at bounding box center [95, 151] width 0 height 8
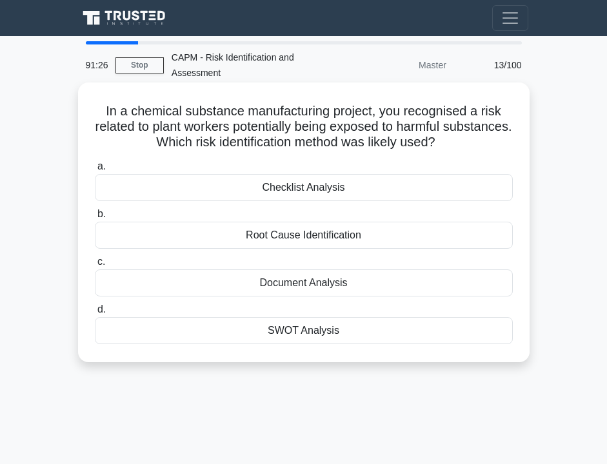
click at [279, 239] on div "Root Cause Identification" at bounding box center [304, 235] width 418 height 27
click at [95, 219] on input "b. Root Cause Identification" at bounding box center [95, 214] width 0 height 8
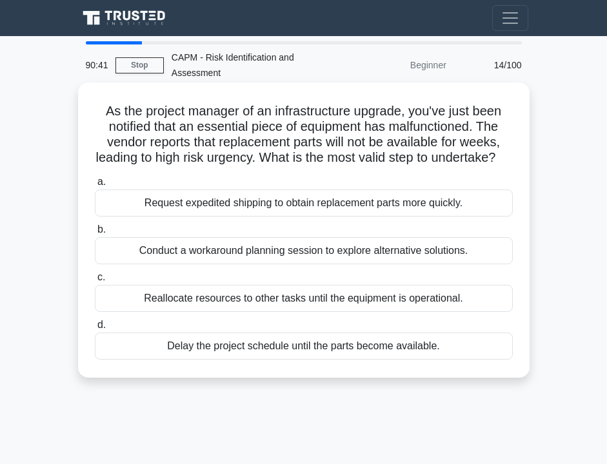
click at [254, 264] on div "Conduct a workaround planning session to explore alternative solutions." at bounding box center [304, 250] width 418 height 27
click at [95, 234] on input "b. Conduct a workaround planning session to explore alternative solutions." at bounding box center [95, 230] width 0 height 8
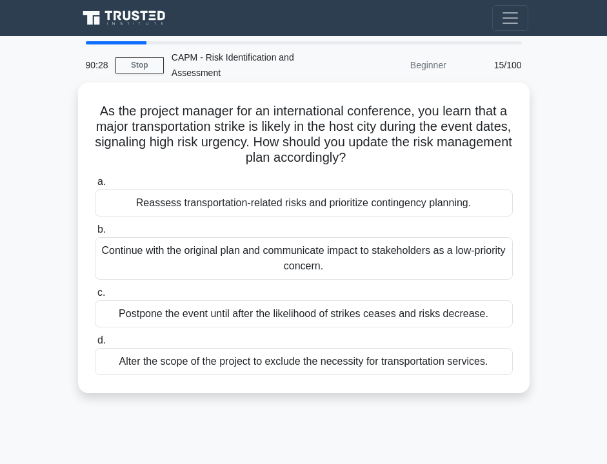
click at [248, 196] on div "Reassess transportation-related risks and prioritize contingency planning." at bounding box center [304, 203] width 418 height 27
click at [95, 186] on input "a. Reassess transportation-related risks and prioritize contingency planning." at bounding box center [95, 182] width 0 height 8
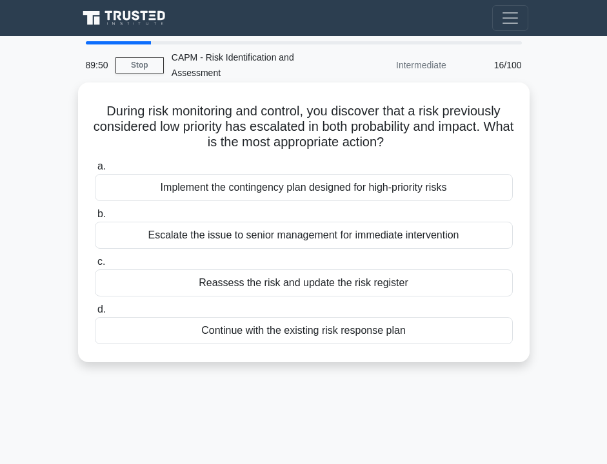
click at [228, 286] on div "Reassess the risk and update the risk register" at bounding box center [304, 283] width 418 height 27
click at [95, 266] on input "c. Reassess the risk and update the risk register" at bounding box center [95, 262] width 0 height 8
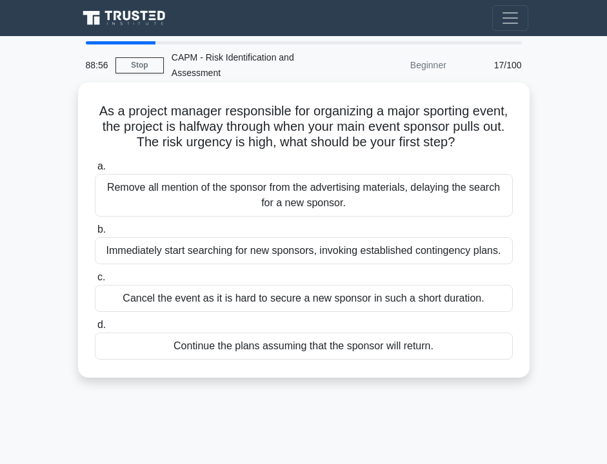
click at [208, 255] on div "Immediately start searching for new sponsors, invoking established contingency …" at bounding box center [304, 250] width 418 height 27
click at [95, 234] on input "b. Immediately start searching for new sponsors, invoking established contingen…" at bounding box center [95, 230] width 0 height 8
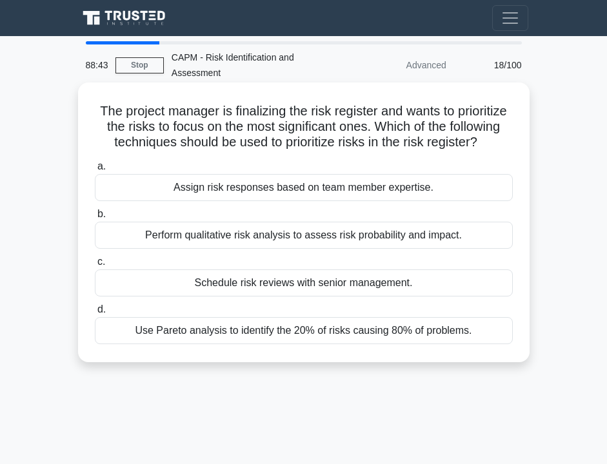
click at [206, 235] on div "Perform qualitative risk analysis to assess risk probability and impact." at bounding box center [304, 235] width 418 height 27
click at [95, 219] on input "b. Perform qualitative risk analysis to assess risk probability and impact." at bounding box center [95, 214] width 0 height 8
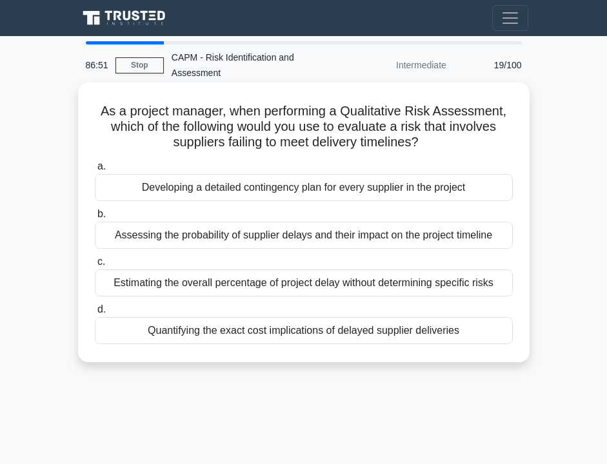
click at [212, 238] on div "Assessing the probability of supplier delays and their impact on the project ti…" at bounding box center [304, 235] width 418 height 27
click at [95, 219] on input "b. Assessing the probability of supplier delays and their impact on the project…" at bounding box center [95, 214] width 0 height 8
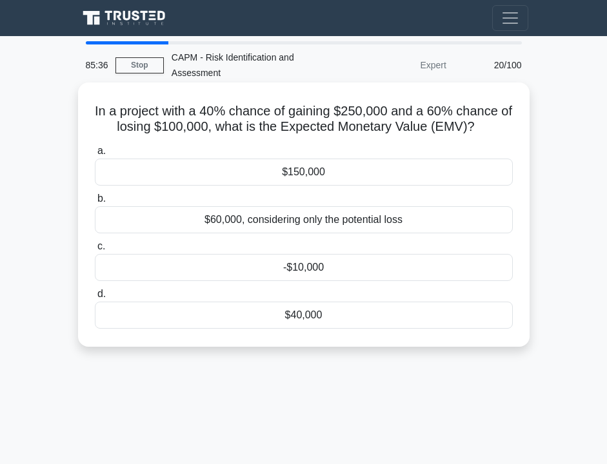
click at [375, 184] on div "$150,000" at bounding box center [304, 172] width 418 height 27
click at [95, 155] on input "a. $150,000" at bounding box center [95, 151] width 0 height 8
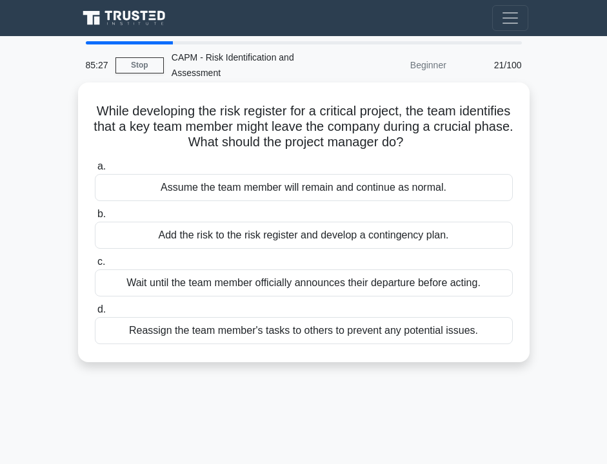
click at [323, 255] on label "c. Wait until the team member officially announces their departure before actin…" at bounding box center [304, 275] width 418 height 43
click at [95, 258] on input "c. Wait until the team member officially announces their departure before actin…" at bounding box center [95, 262] width 0 height 8
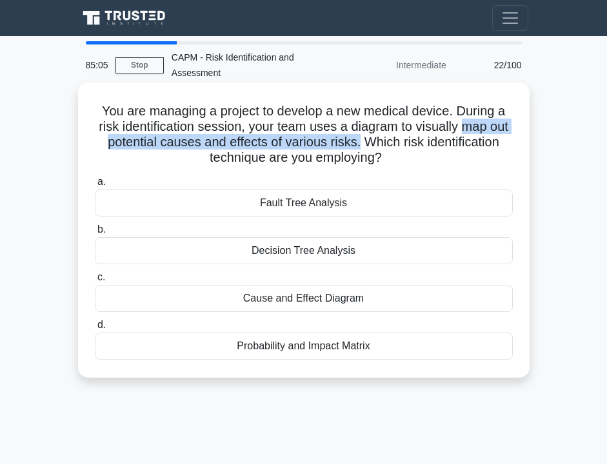
drag, startPoint x: 463, startPoint y: 126, endPoint x: 359, endPoint y: 144, distance: 106.0
click at [359, 144] on h5 "You are managing a project to develop a new medical device. During a risk ident…" at bounding box center [304, 134] width 421 height 63
copy h5 "map out potential causes and effects of various risks."
click at [260, 297] on div "Cause and Effect Diagram" at bounding box center [304, 298] width 418 height 27
click at [95, 282] on input "c. Cause and Effect Diagram" at bounding box center [95, 277] width 0 height 8
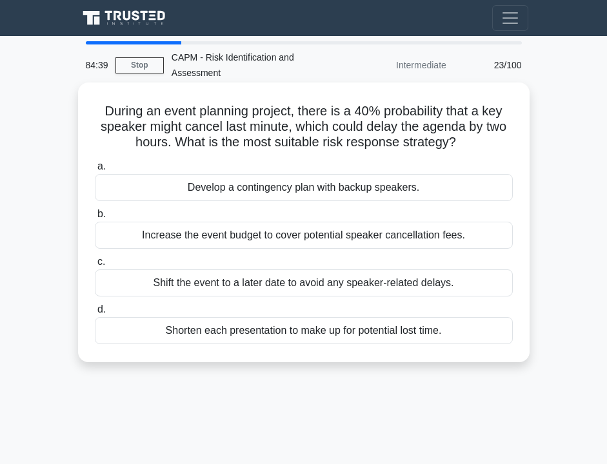
click at [244, 186] on div "Develop a contingency plan with backup speakers." at bounding box center [304, 187] width 418 height 27
click at [95, 171] on input "a. Develop a contingency plan with backup speakers." at bounding box center [95, 167] width 0 height 8
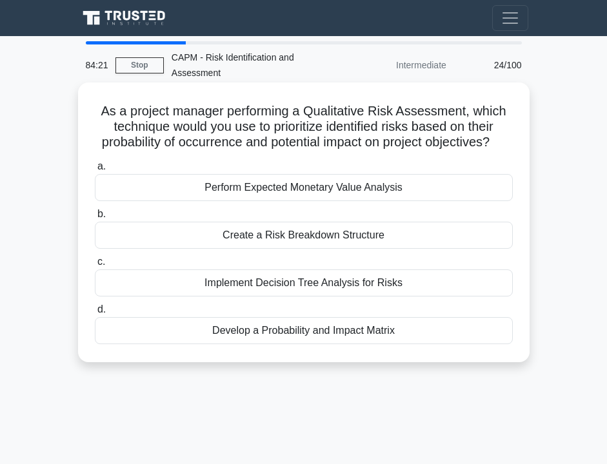
click at [236, 333] on div "Develop a Probability and Impact Matrix" at bounding box center [304, 330] width 418 height 27
click at [95, 314] on input "d. Develop a Probability and Impact Matrix" at bounding box center [95, 310] width 0 height 8
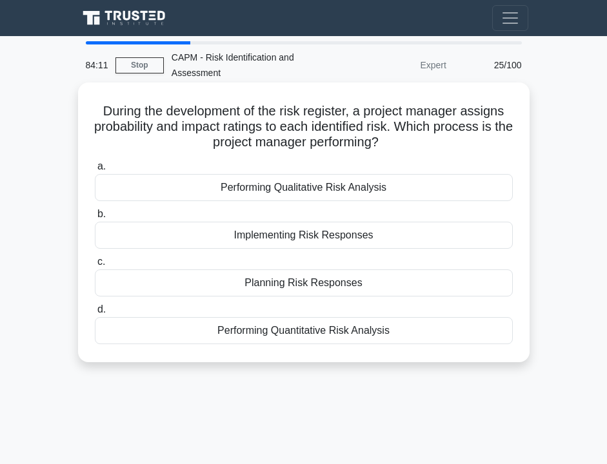
click at [308, 186] on div "Performing Qualitative Risk Analysis" at bounding box center [304, 187] width 418 height 27
click at [95, 171] on input "a. Performing Qualitative Risk Analysis" at bounding box center [95, 167] width 0 height 8
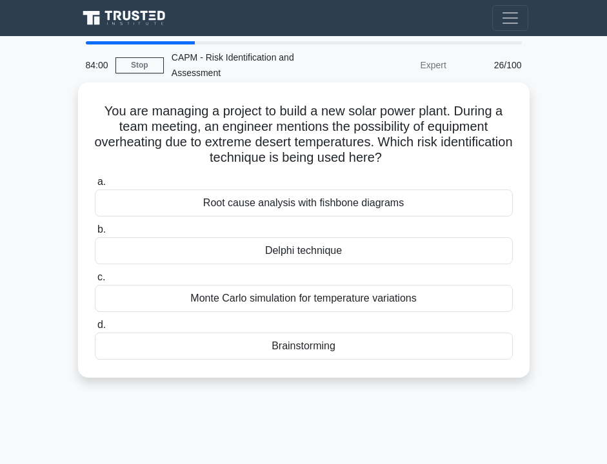
click at [319, 204] on div "Root cause analysis with fishbone diagrams" at bounding box center [304, 203] width 418 height 27
click at [95, 186] on input "a. Root cause analysis with fishbone diagrams" at bounding box center [95, 182] width 0 height 8
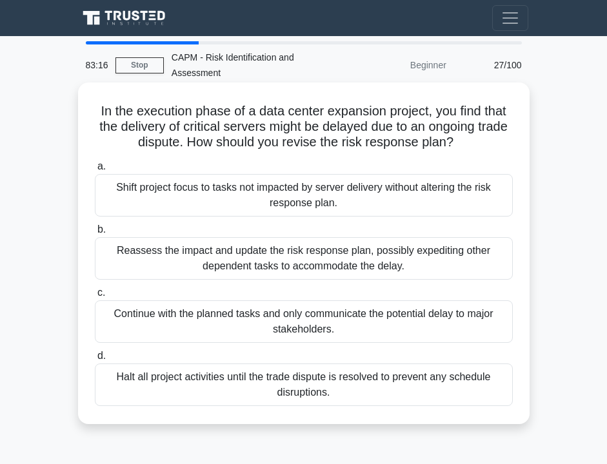
click at [286, 255] on div "Reassess the impact and update the risk response plan, possibly expediting othe…" at bounding box center [304, 258] width 418 height 43
click at [95, 234] on input "b. Reassess the impact and update the risk response plan, possibly expediting o…" at bounding box center [95, 230] width 0 height 8
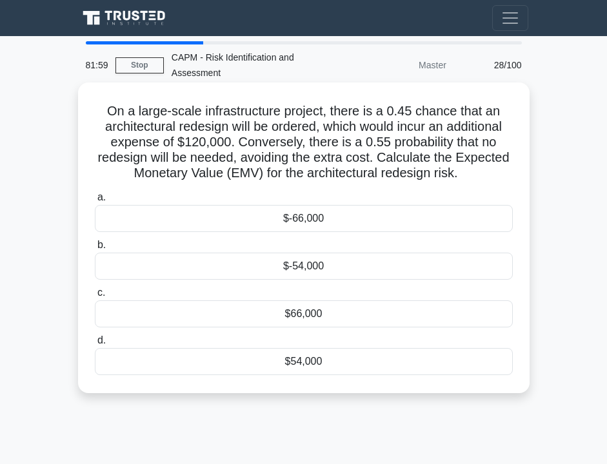
click at [304, 355] on div "$54,000" at bounding box center [304, 361] width 418 height 27
click at [95, 345] on input "d. $54,000" at bounding box center [95, 341] width 0 height 8
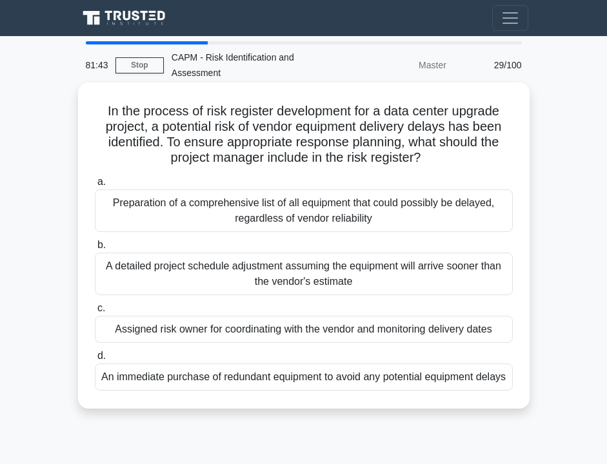
click at [288, 214] on div "Preparation of a comprehensive list of all equipment that could possibly be del…" at bounding box center [304, 211] width 418 height 43
click at [95, 186] on input "a. Preparation of a comprehensive list of all equipment that could possibly be …" at bounding box center [95, 182] width 0 height 8
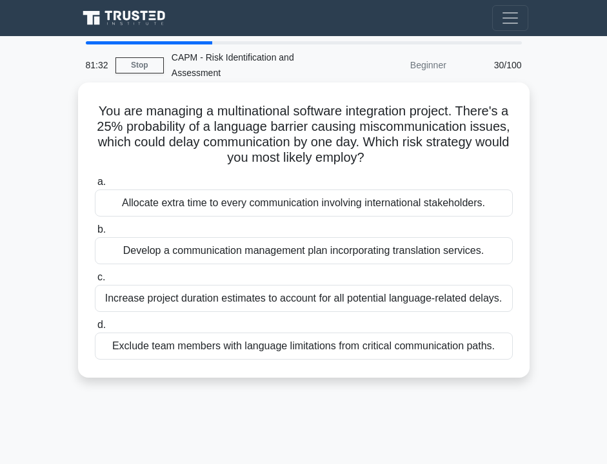
click at [260, 253] on div "Develop a communication management plan incorporating translation services." at bounding box center [304, 250] width 418 height 27
click at [95, 234] on input "b. Develop a communication management plan incorporating translation services." at bounding box center [95, 230] width 0 height 8
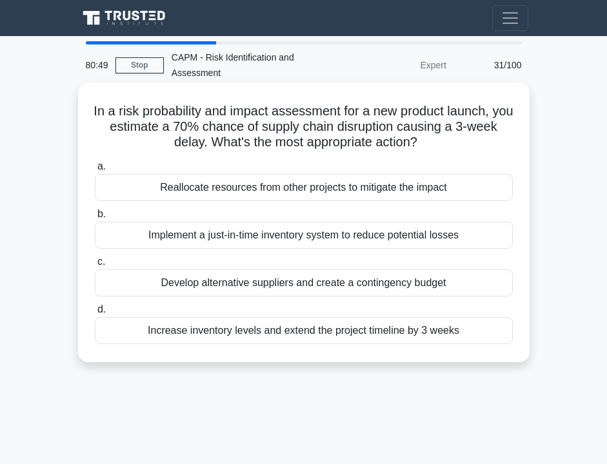
click at [221, 284] on div "Develop alternative suppliers and create a contingency budget" at bounding box center [304, 283] width 418 height 27
click at [95, 266] on input "c. Develop alternative suppliers and create a contingency budget" at bounding box center [95, 262] width 0 height 8
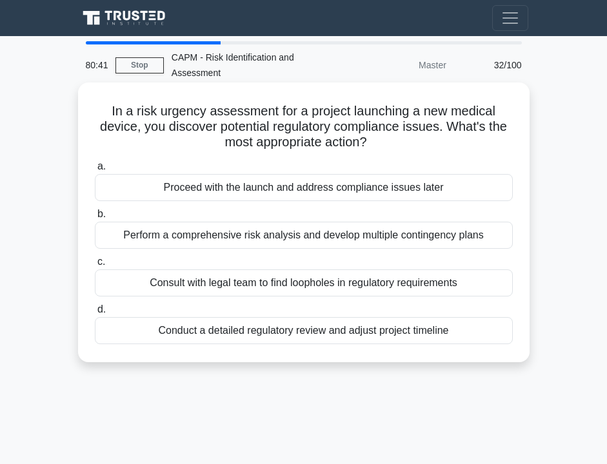
click at [159, 239] on div "Perform a comprehensive risk analysis and develop multiple contingency plans" at bounding box center [304, 235] width 418 height 27
click at [95, 219] on input "b. Perform a comprehensive risk analysis and develop multiple contingency plans" at bounding box center [95, 214] width 0 height 8
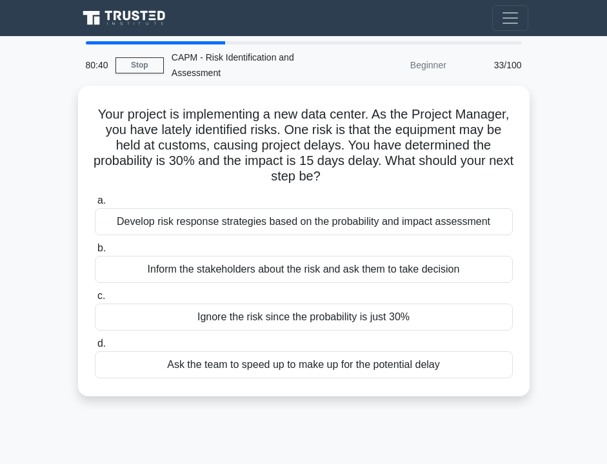
click at [144, 75] on div "80:40 Stop CAPM - Risk Identification and Assessment Beginner 33/100" at bounding box center [304, 65] width 452 height 41
click at [144, 70] on link "Stop" at bounding box center [139, 65] width 48 height 16
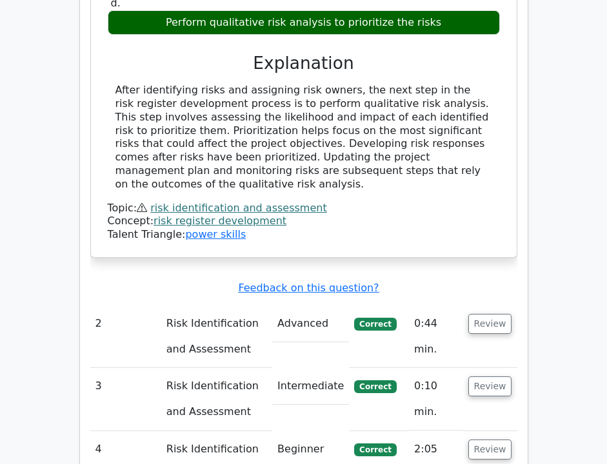
scroll to position [1379, 0]
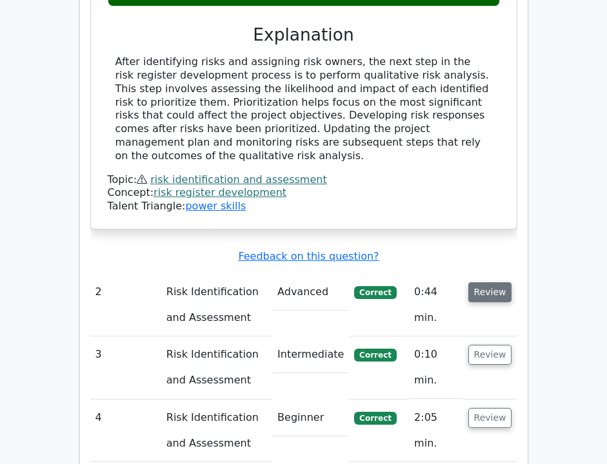
click at [500, 283] on button "Review" at bounding box center [490, 293] width 44 height 20
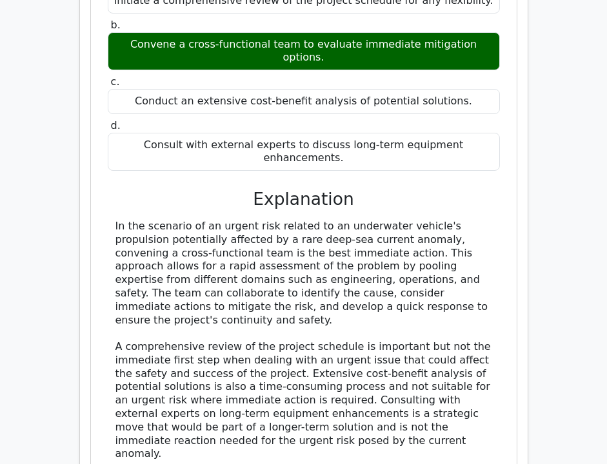
scroll to position [1900, 0]
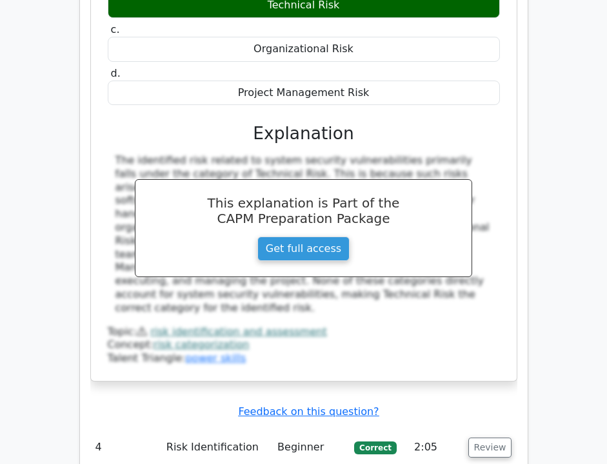
scroll to position [2676, 0]
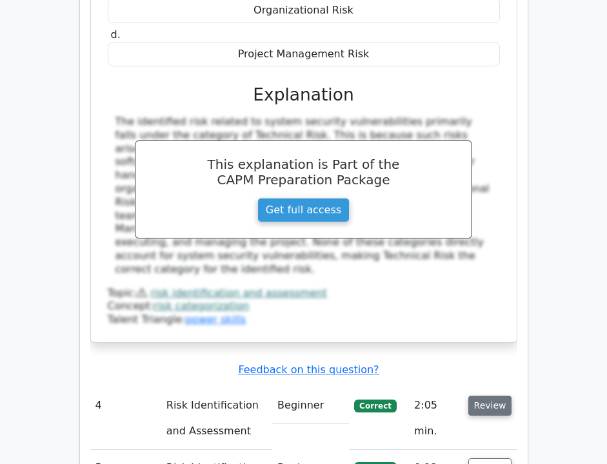
click at [493, 396] on button "Review" at bounding box center [490, 406] width 44 height 20
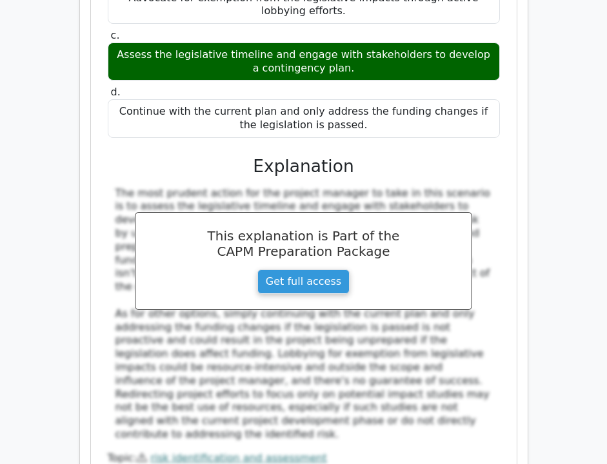
scroll to position [3347, 0]
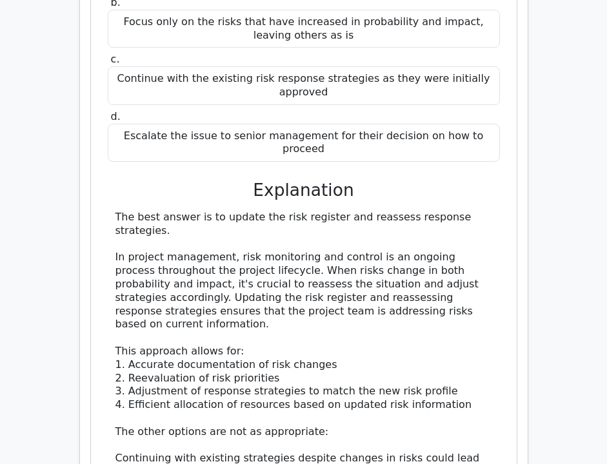
scroll to position [4073, 0]
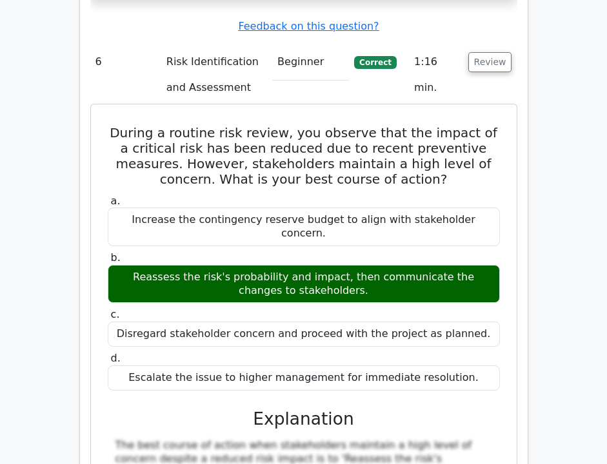
scroll to position [4771, 0]
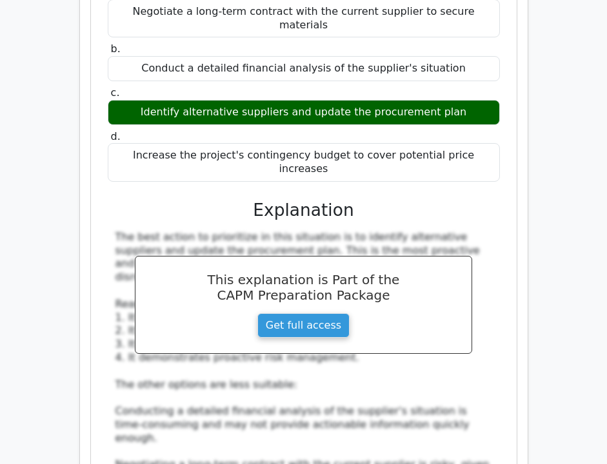
scroll to position [5780, 0]
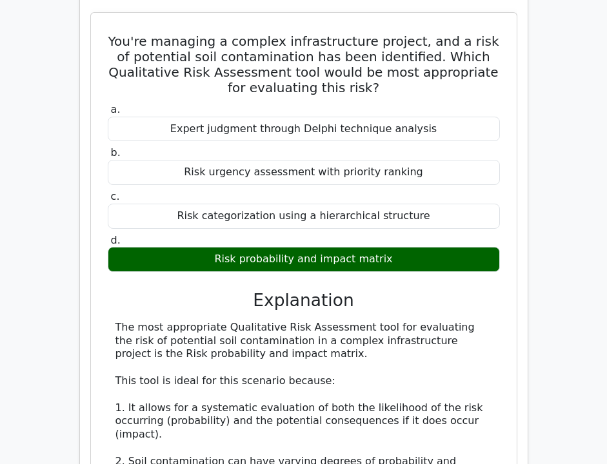
scroll to position [6546, 0]
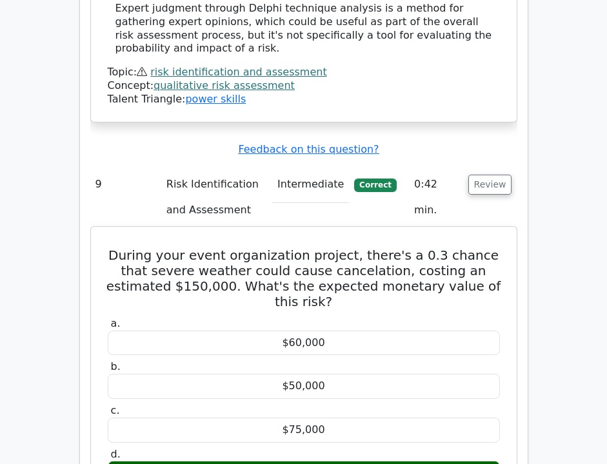
scroll to position [7265, 0]
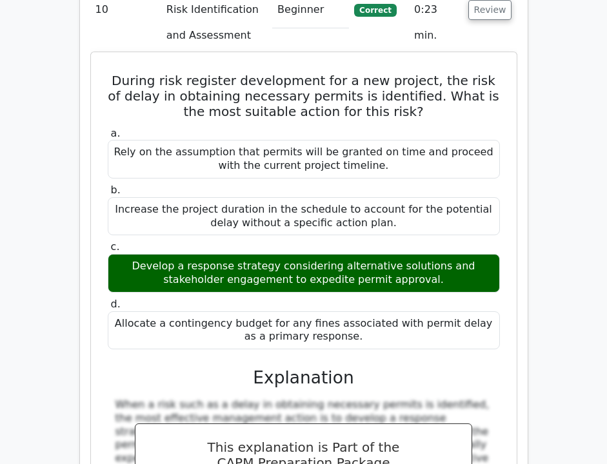
scroll to position [8058, 0]
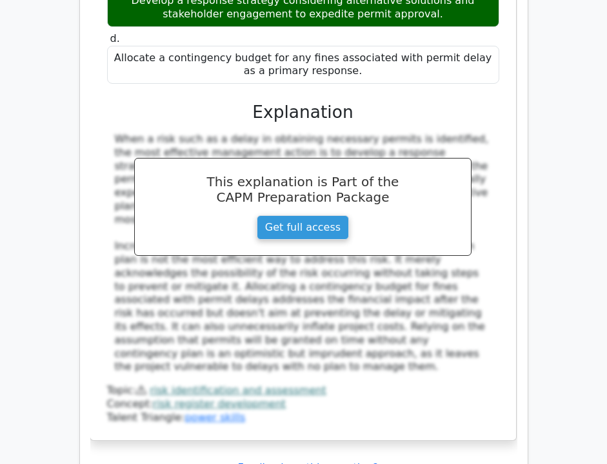
scroll to position [0, 0]
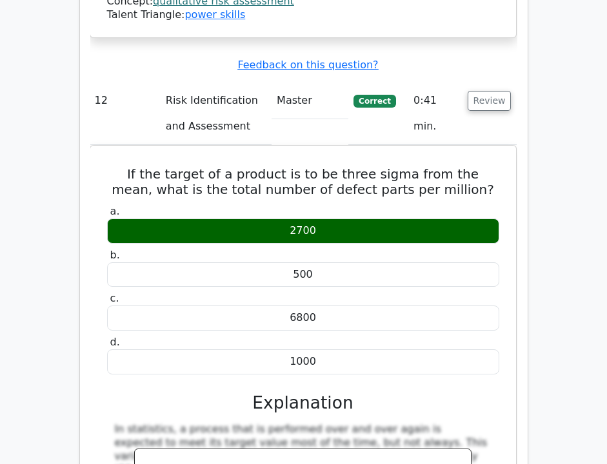
copy div "In a chemical substance manufacturing project, you recognised a risk related to…"
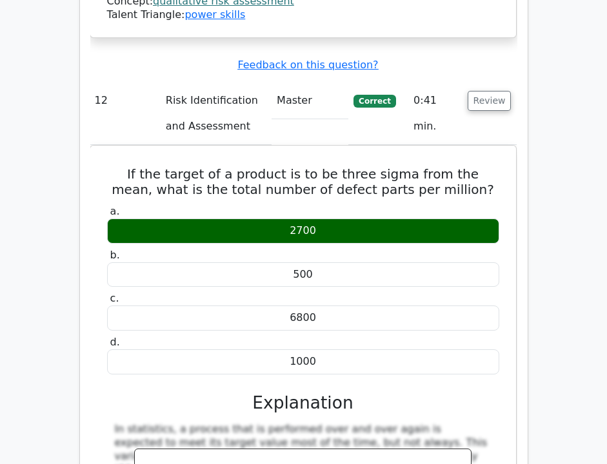
copy div "Root Cause Identification"
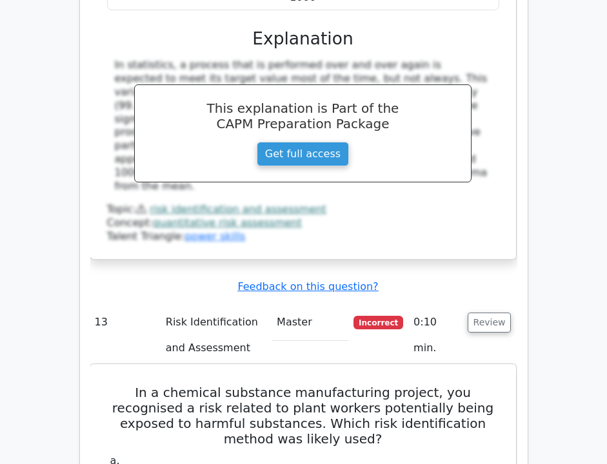
scroll to position [10024, 0]
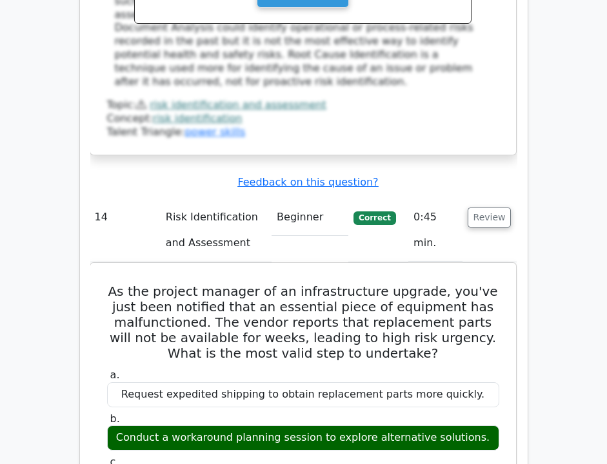
scroll to position [10652, 0]
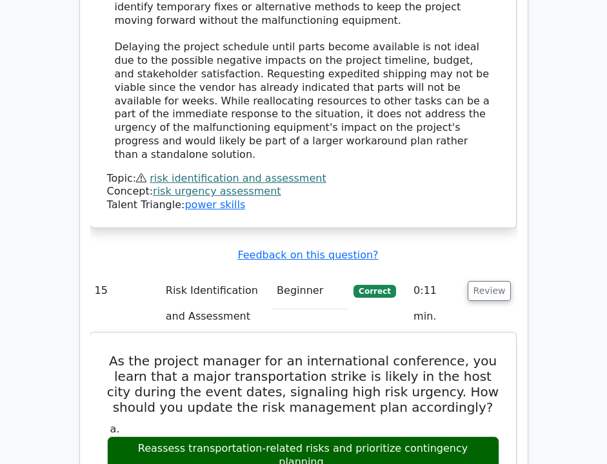
scroll to position [11321, 0]
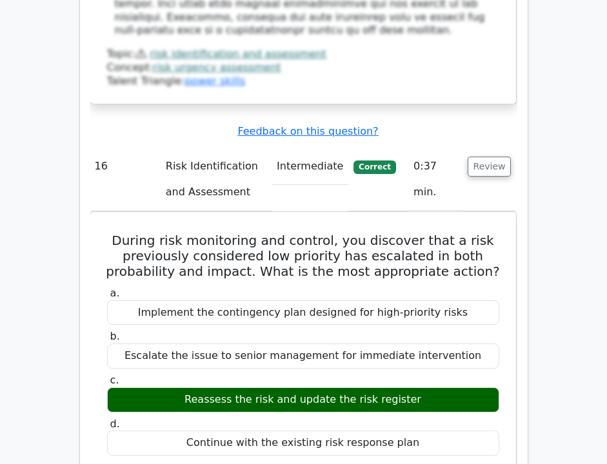
scroll to position [12185, 0]
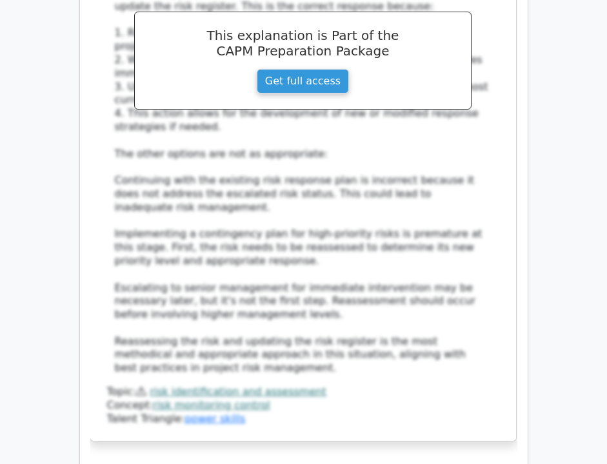
scroll to position [12703, 0]
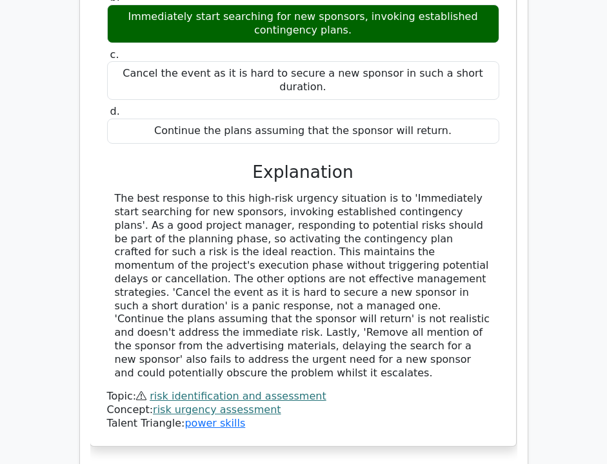
scroll to position [13409, 0]
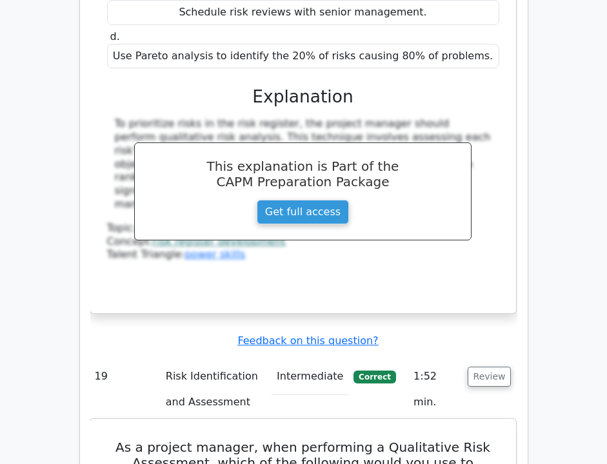
scroll to position [14200, 0]
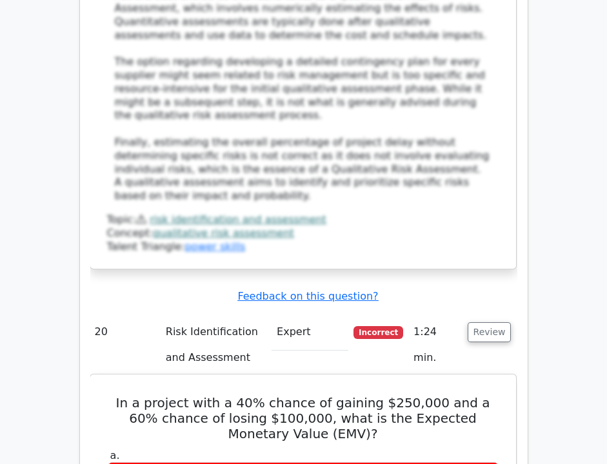
scroll to position [15061, 0]
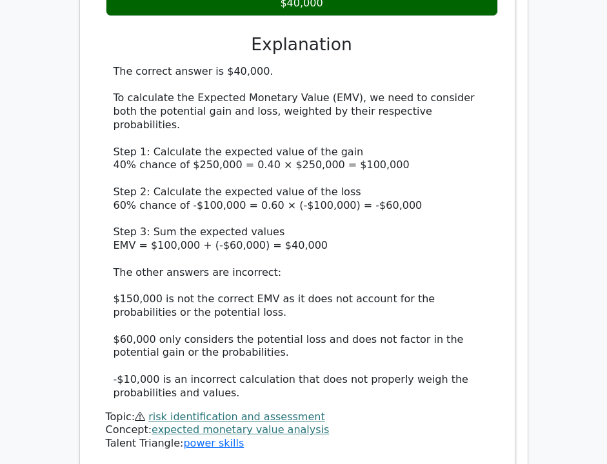
scroll to position [15741, 0]
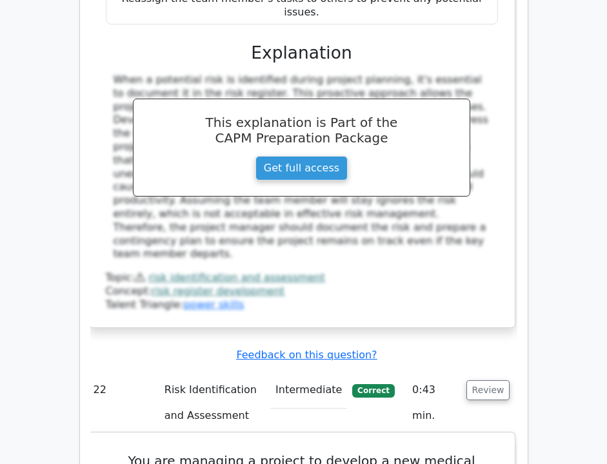
scroll to position [16518, 0]
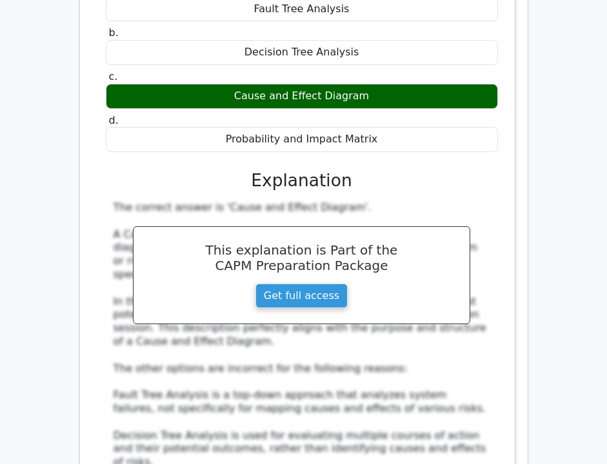
scroll to position [17058, 0]
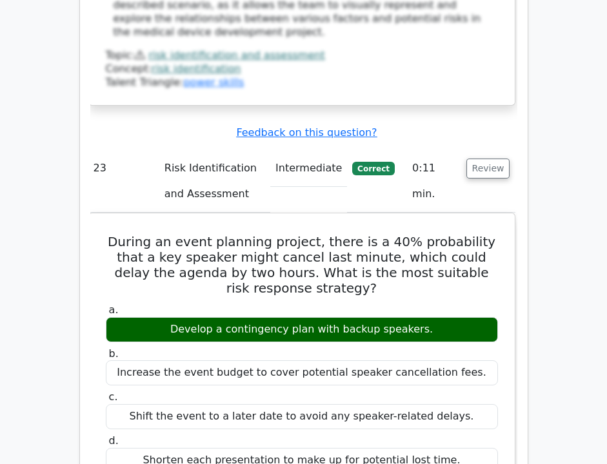
scroll to position [17638, 0]
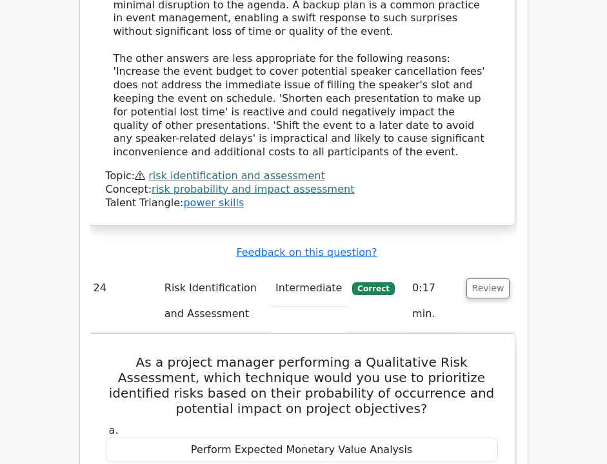
scroll to position [18219, 0]
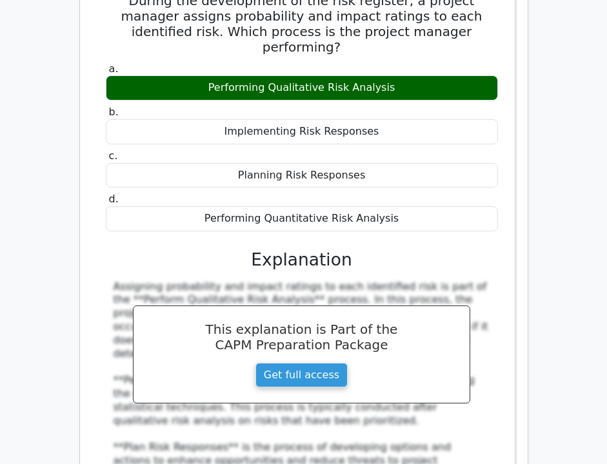
scroll to position [19142, 0]
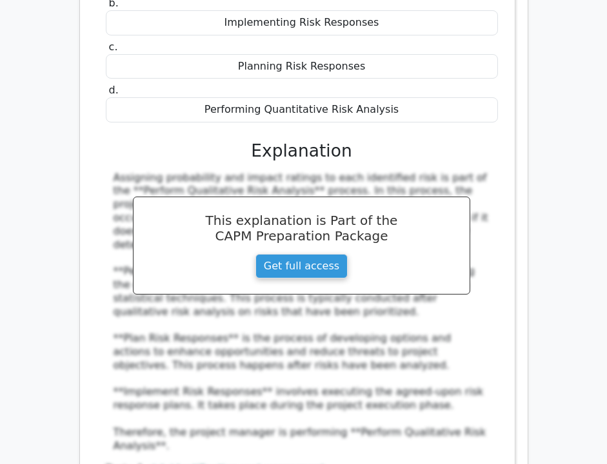
scroll to position [19249, 0]
